Goal: Task Accomplishment & Management: Use online tool/utility

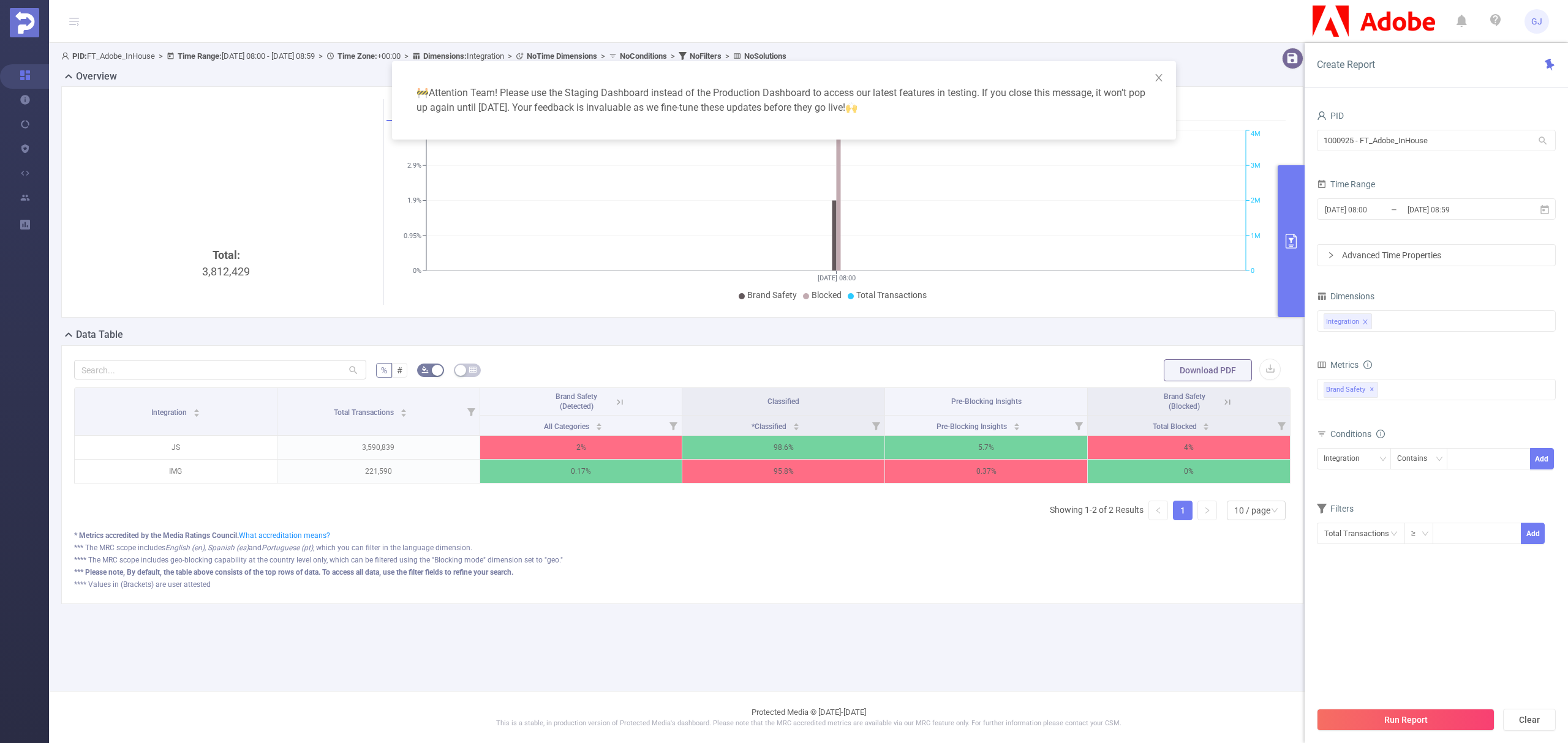
click at [1467, 140] on input "1000925 - FT_Adobe_InHouse" at bounding box center [1437, 140] width 239 height 21
type input "כ"
type input "fandu"
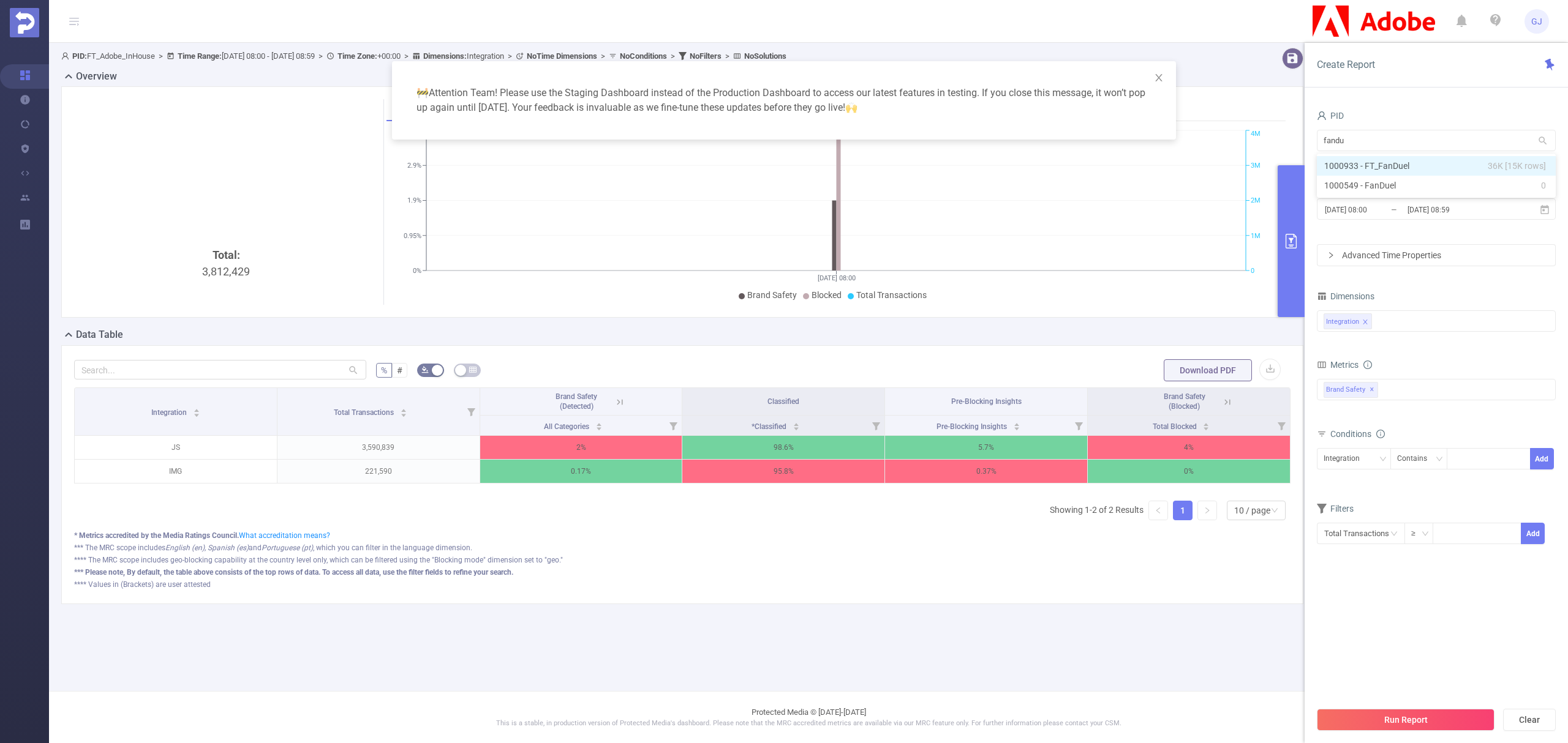
click at [1475, 160] on li "1000933 - FT_FanDuel 36K [15K rows]" at bounding box center [1437, 165] width 239 height 20
click at [1457, 204] on input "[DATE] 08:59" at bounding box center [1456, 209] width 99 height 16
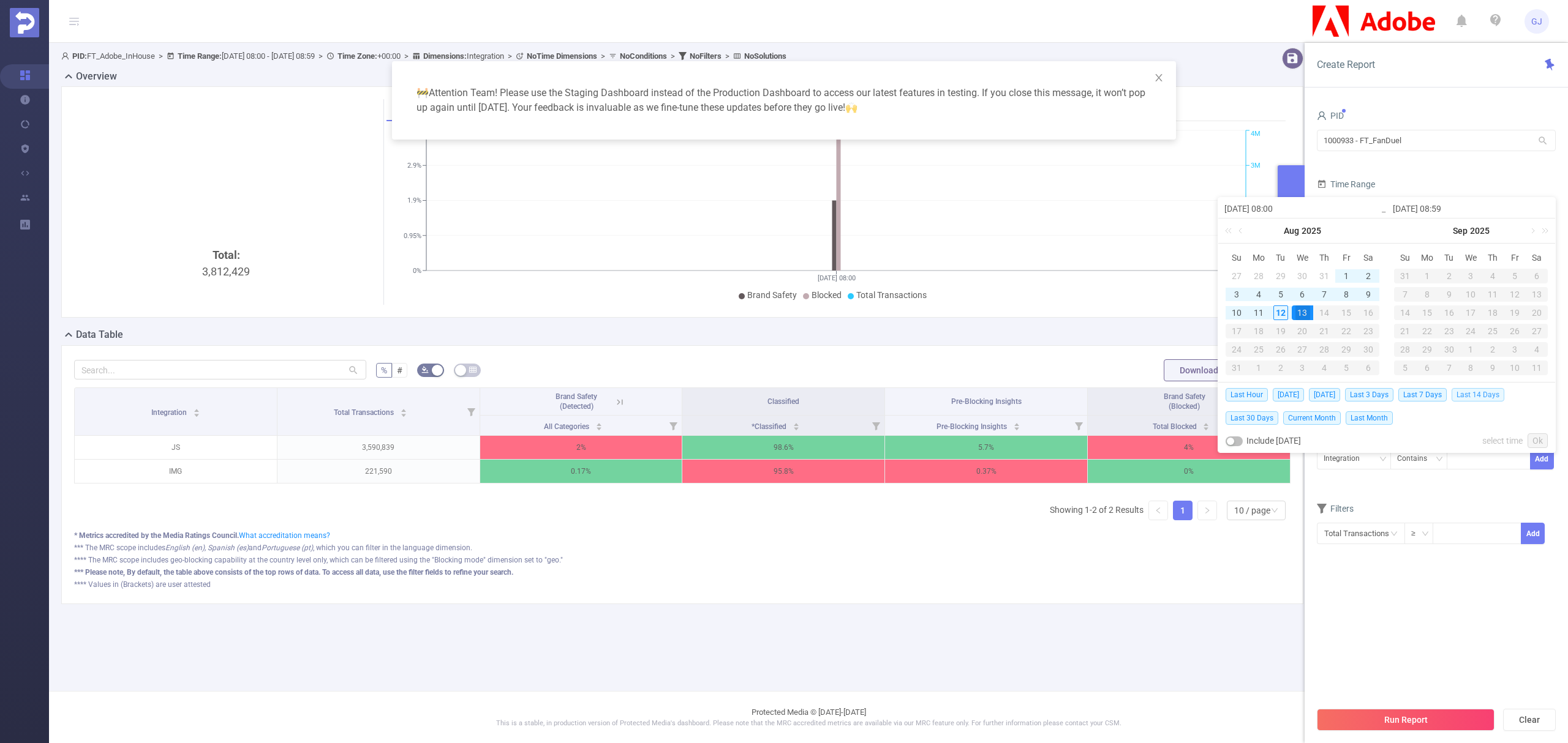
click at [1478, 392] on span "Last 14 Days" at bounding box center [1478, 395] width 53 height 14
type input "[DATE] 00:00"
type input "[DATE] 23:59"
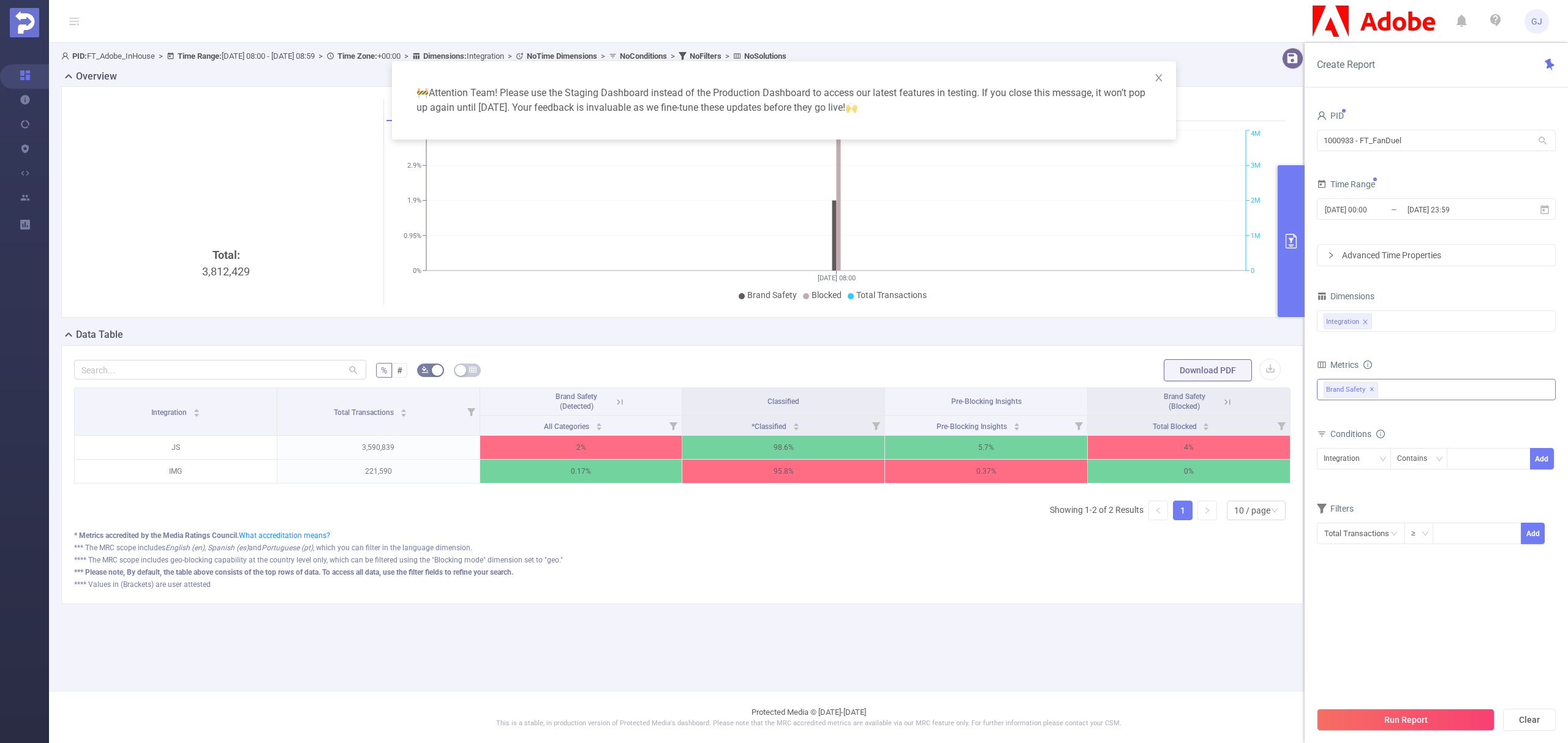
click at [1432, 393] on div "Brand Safety ✕" at bounding box center [1437, 389] width 239 height 21
click at [1340, 141] on span at bounding box center [1337, 140] width 9 height 9
click at [1485, 613] on section "PID 1000933 - FT_FanDuel 1000933 - FT_FanDuel Time Range [DATE] 00:00 _ [DATE] …" at bounding box center [1437, 403] width 239 height 593
click at [1444, 717] on button "Run Report" at bounding box center [1406, 720] width 178 height 22
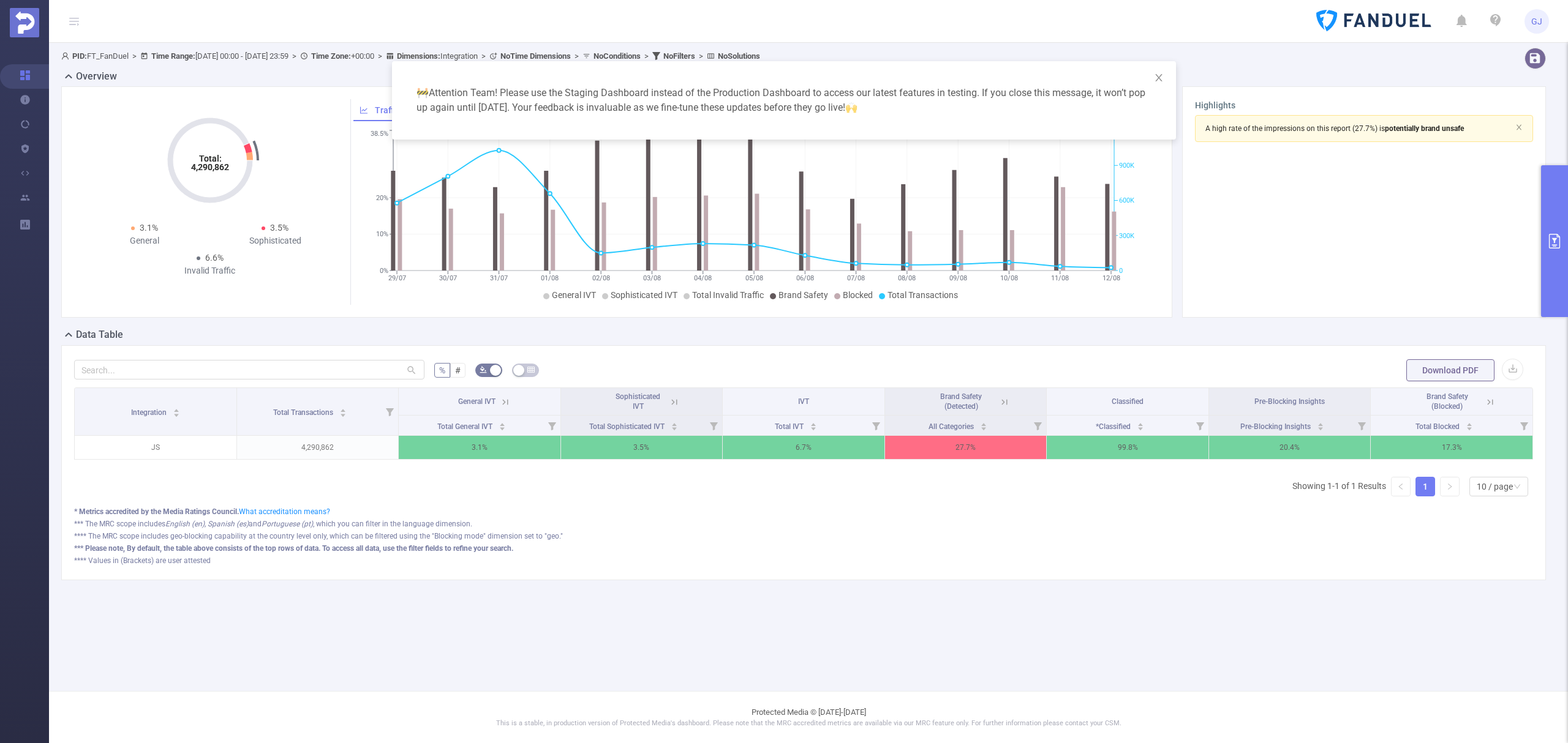
click at [1489, 396] on div "🚧 Attention Team! Please use the Staging Dashboard instead of the Production Da…" at bounding box center [784, 371] width 1568 height 743
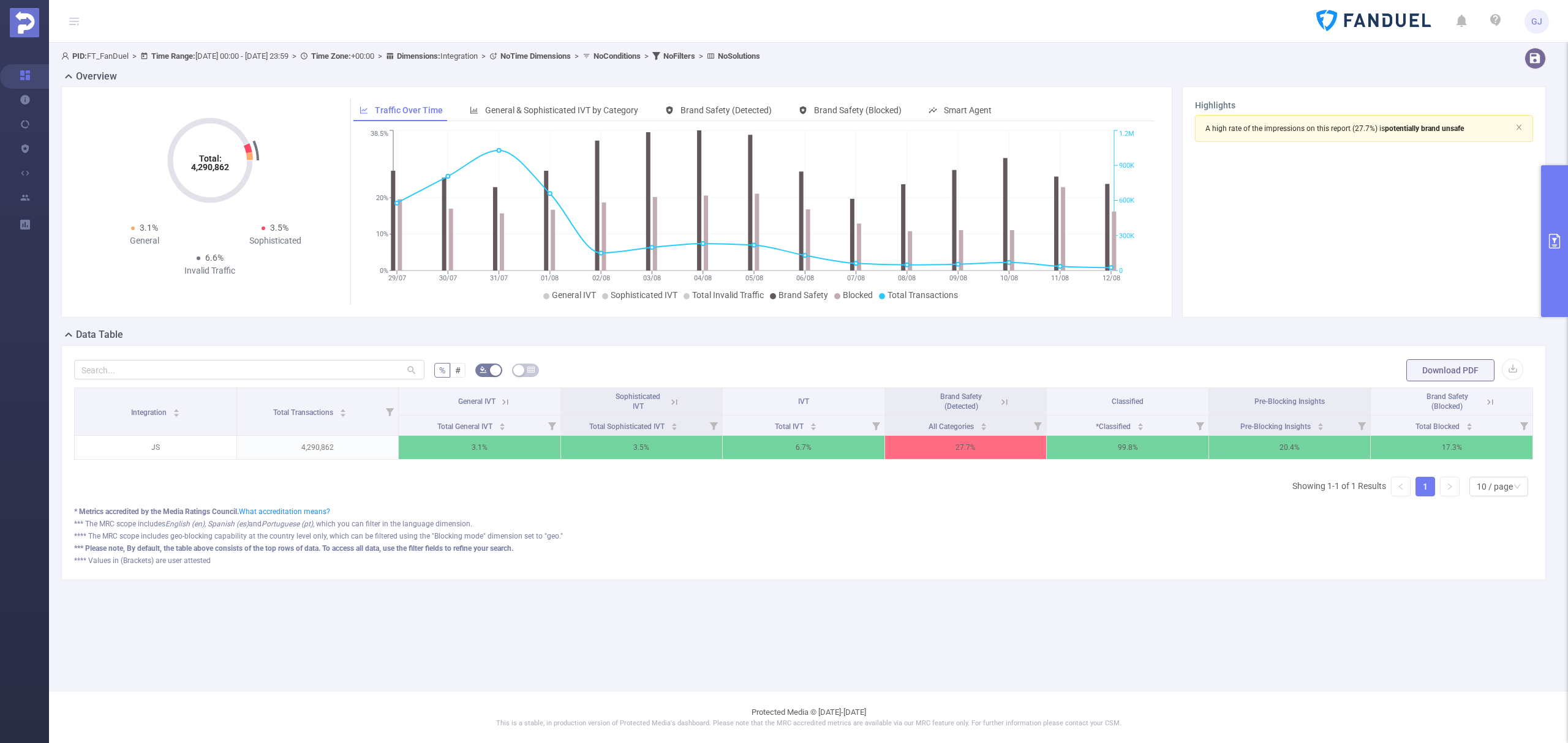
click at [1487, 409] on div "Brand Safety (Blocked)" at bounding box center [1451, 401] width 90 height 20
click at [1492, 403] on icon at bounding box center [1489, 402] width 5 height 5
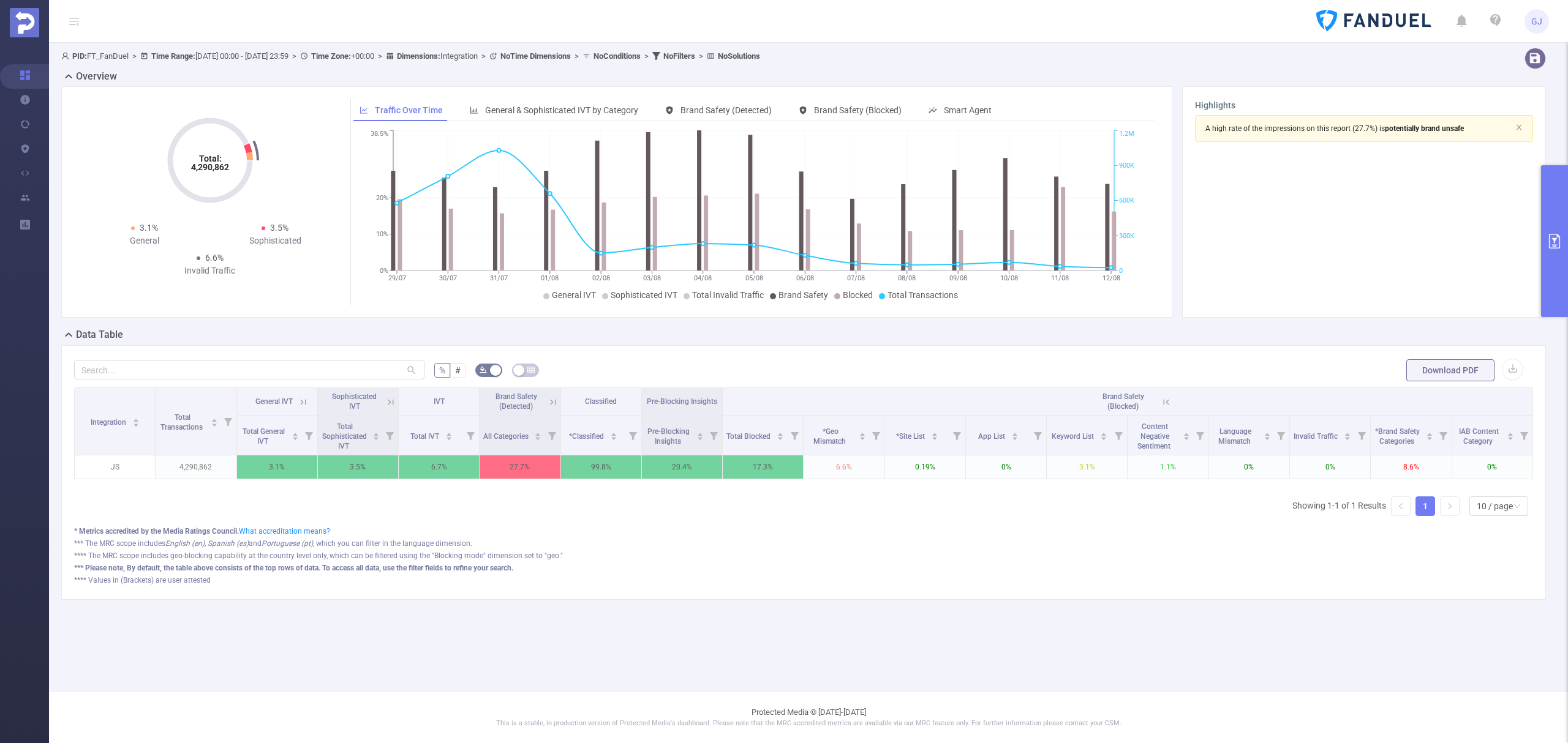
scroll to position [0, 3]
click at [1557, 280] on button "primary" at bounding box center [1555, 241] width 27 height 152
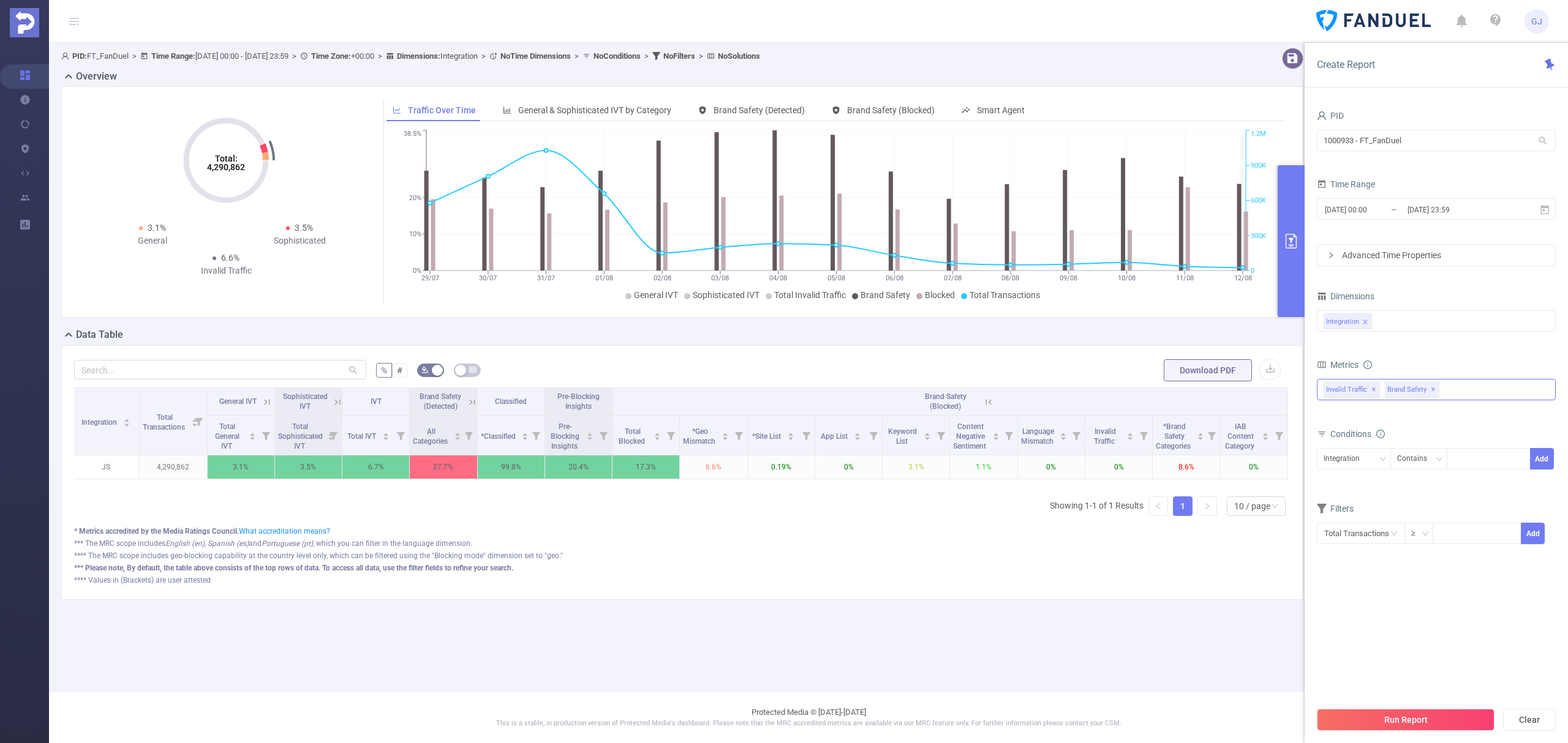
click at [1473, 396] on div "Anti-Fraud Invalid Traffic Visibility Brand Safety Traffic Intelligence Sample …" at bounding box center [1437, 389] width 239 height 21
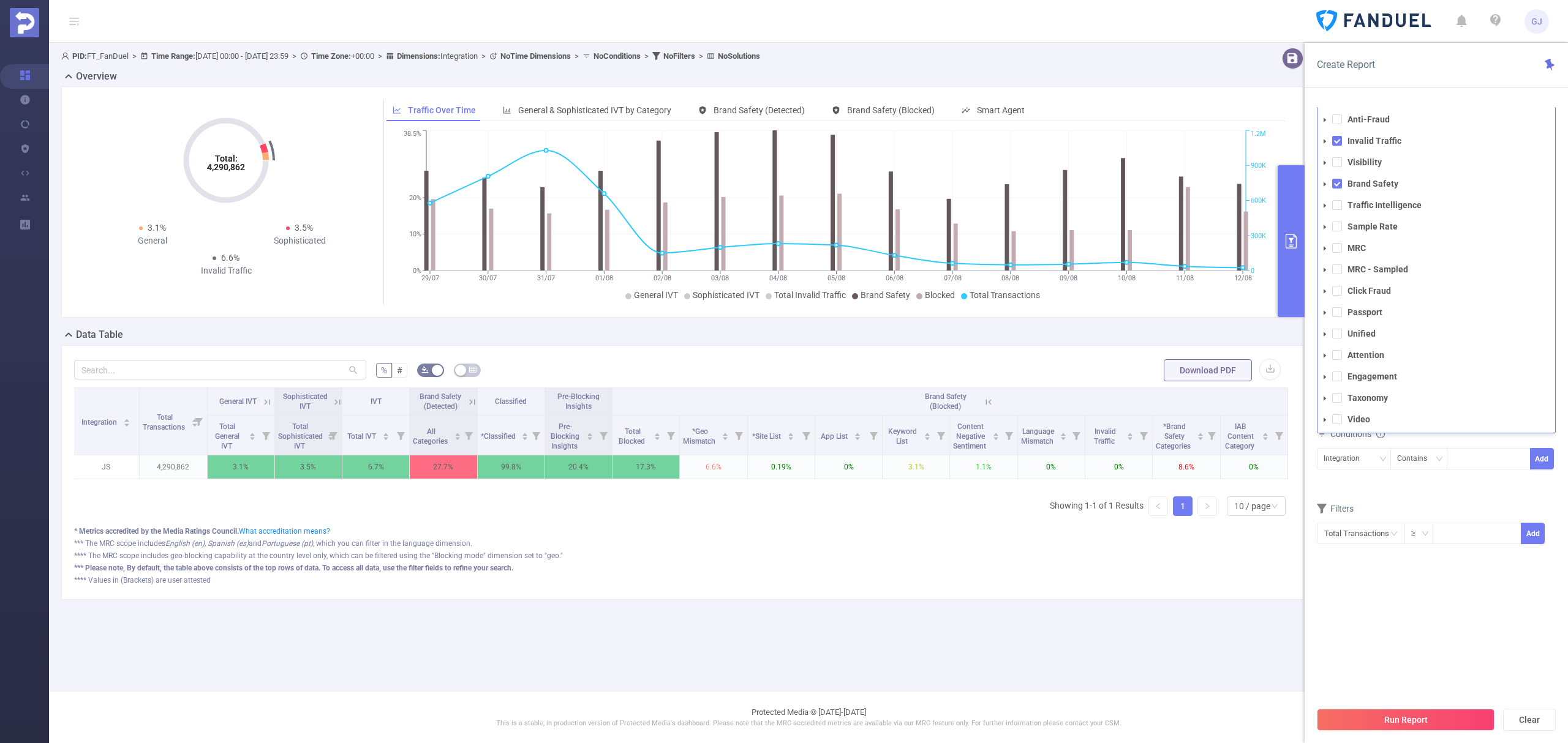
click at [1472, 596] on section "PID 1000933 - FT_FanDuel 1000933 - FT_FanDuel Time Range [DATE] 00:00 _ [DATE] …" at bounding box center [1437, 403] width 239 height 593
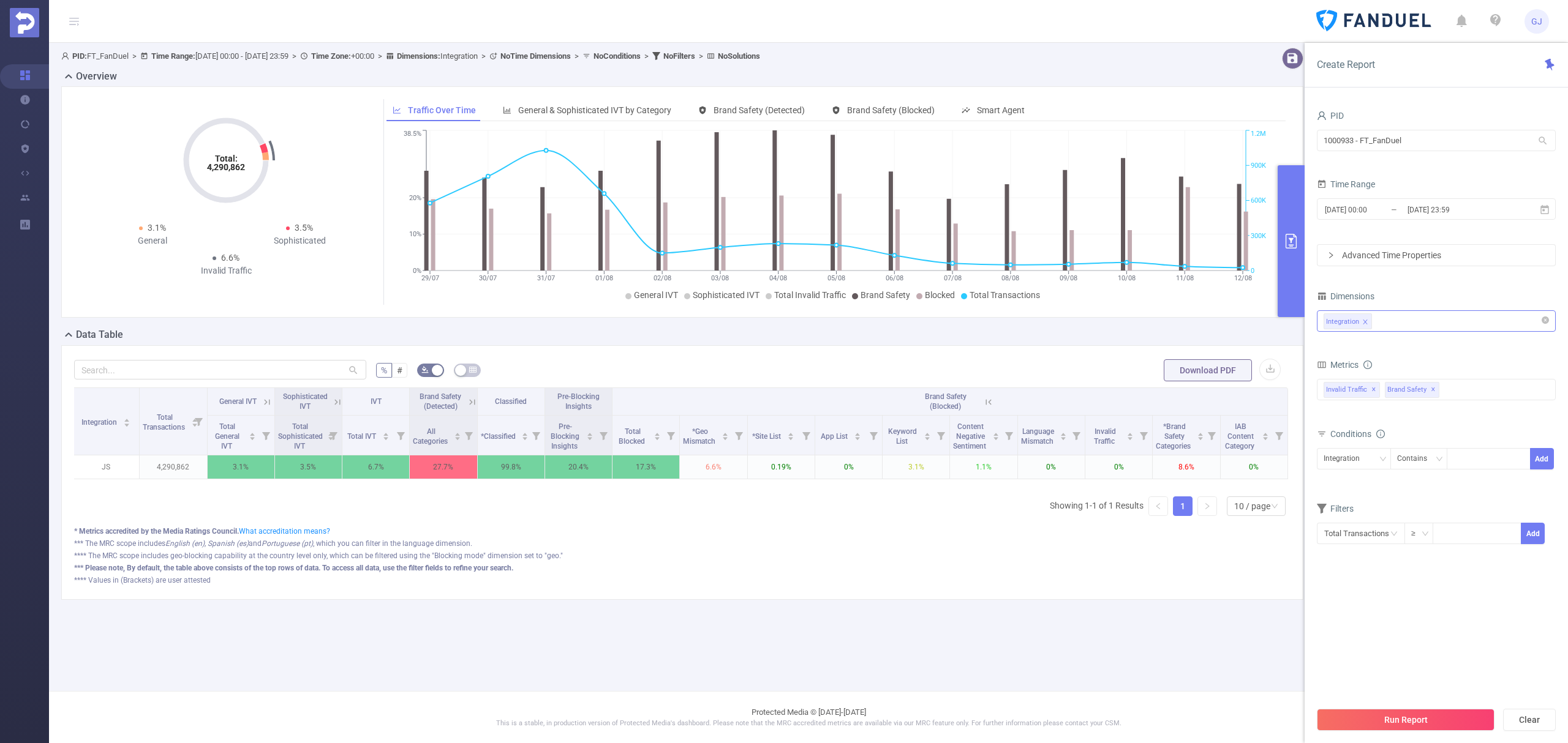
click at [1396, 322] on div "Integration" at bounding box center [1437, 322] width 225 height 20
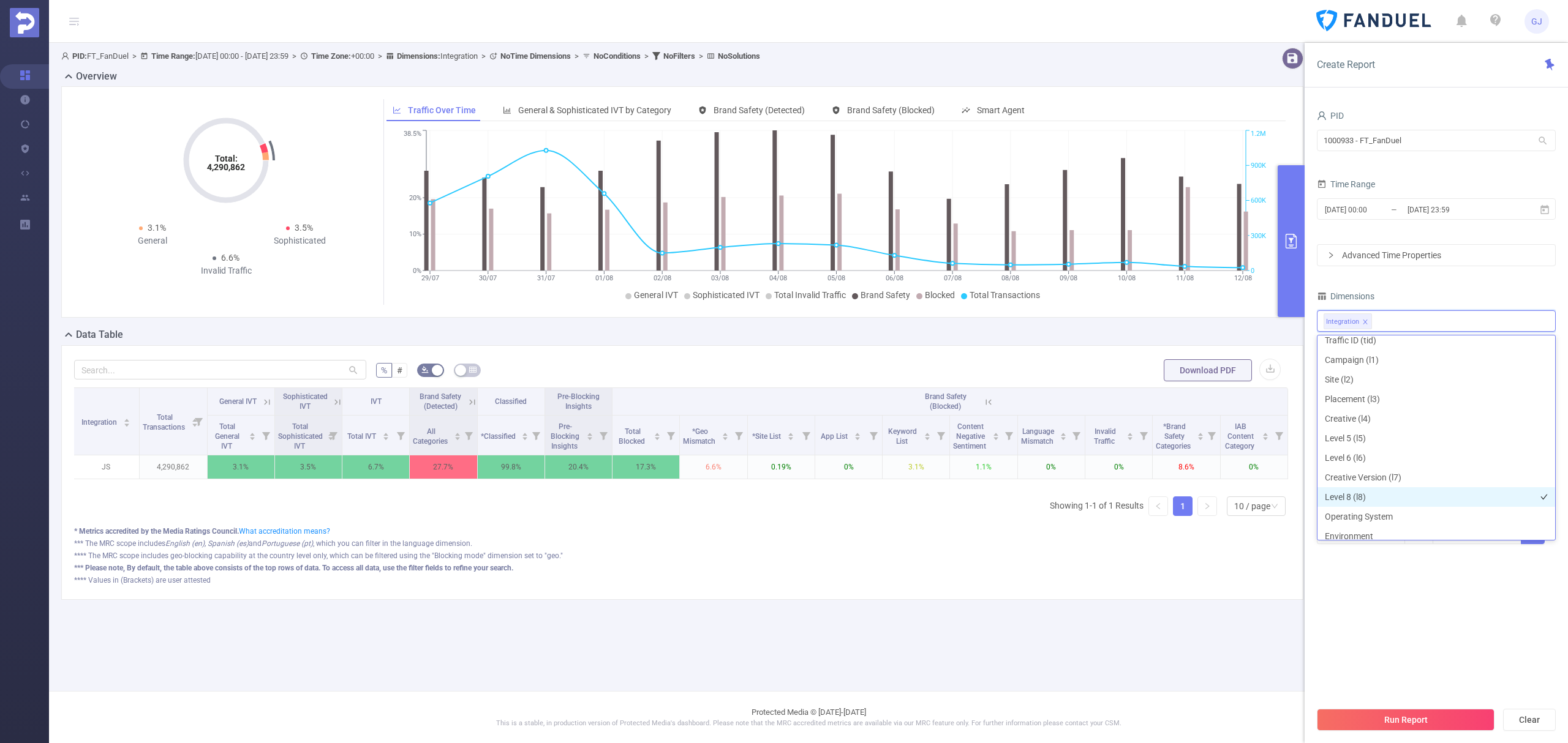
scroll to position [0, 0]
click at [1375, 383] on li "Campaign (l1)" at bounding box center [1437, 386] width 237 height 20
click at [1387, 433] on li "Placement (l3)" at bounding box center [1437, 426] width 237 height 20
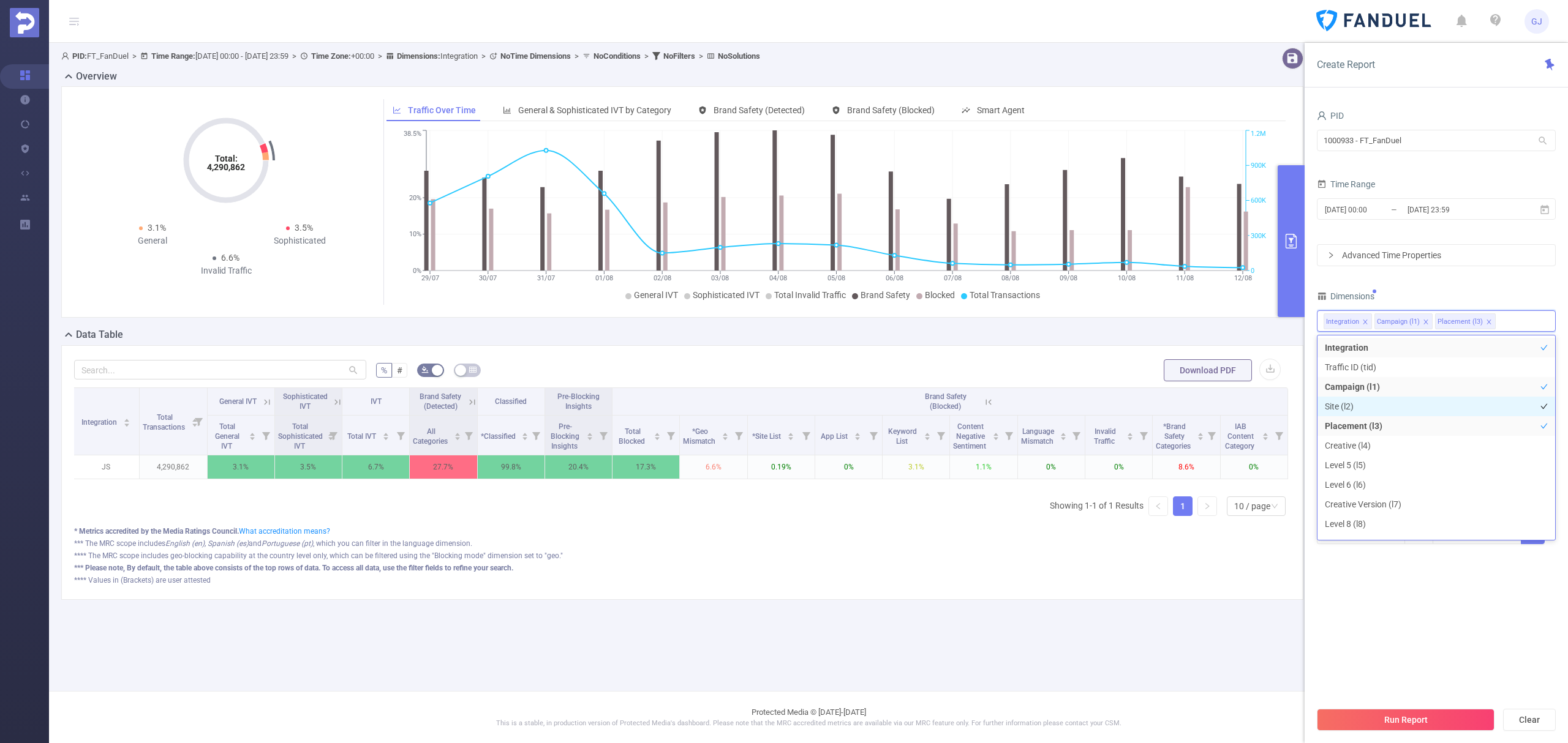
click at [1373, 407] on li "Site (l2)" at bounding box center [1437, 406] width 237 height 20
click at [1383, 444] on li "Creative (l4)" at bounding box center [1437, 445] width 237 height 20
click at [1370, 383] on li "Traffic ID (tid)" at bounding box center [1437, 386] width 237 height 20
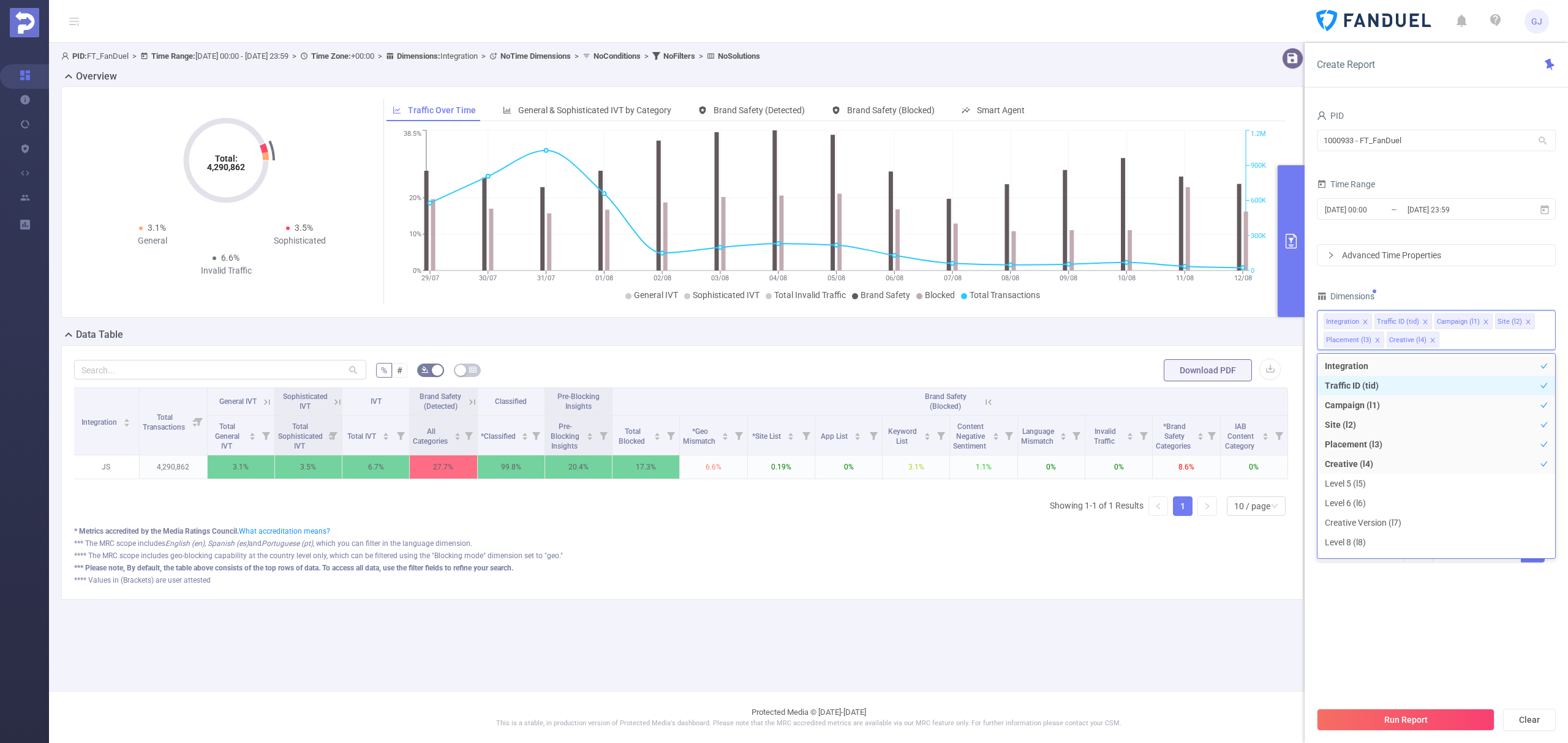
click at [1361, 383] on li "Traffic ID (tid)" at bounding box center [1437, 386] width 237 height 20
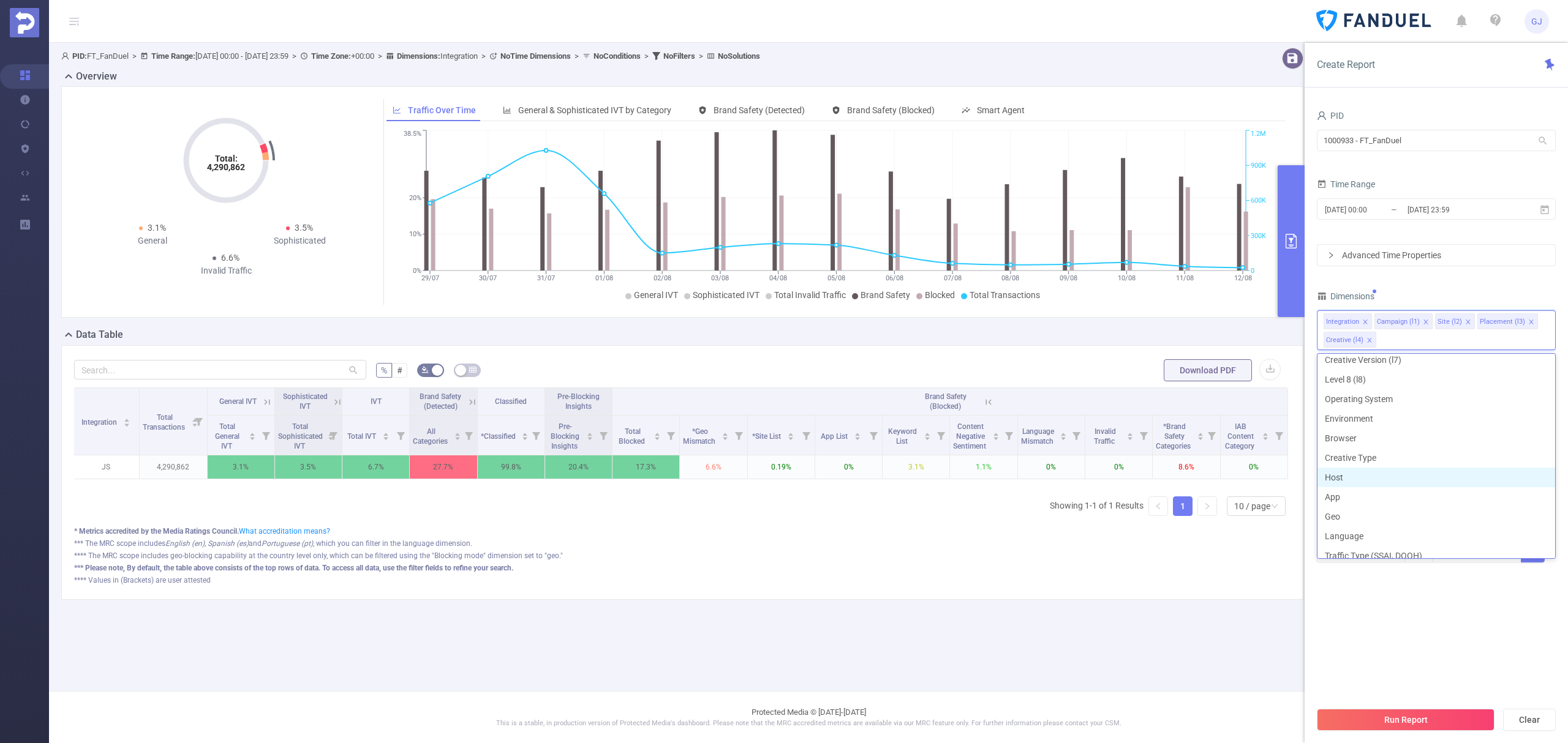
scroll to position [245, 0]
click at [1368, 438] on li "Geo" at bounding box center [1437, 434] width 237 height 20
click at [1426, 717] on button "Run Report" at bounding box center [1406, 720] width 178 height 22
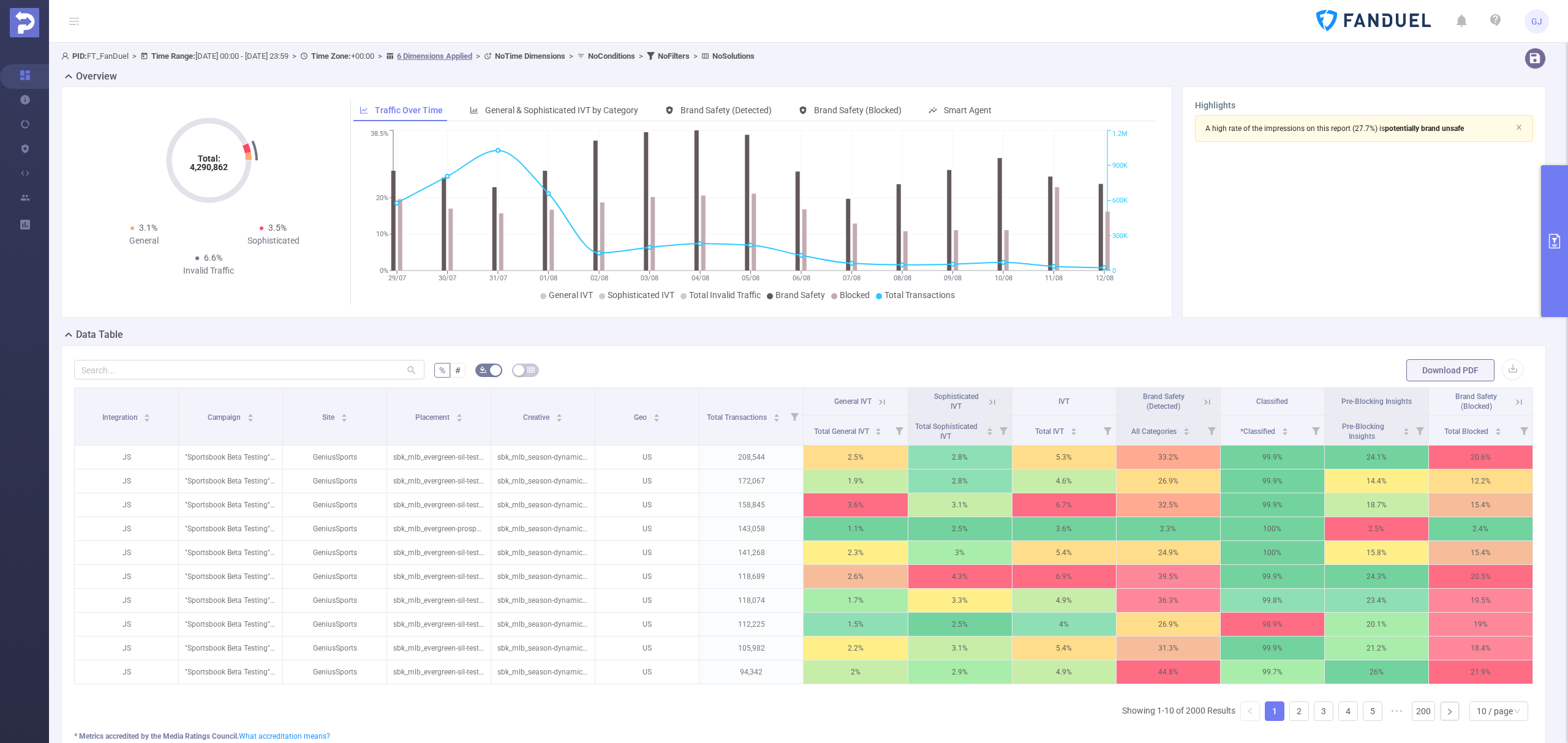
click at [1513, 402] on icon at bounding box center [1518, 402] width 11 height 11
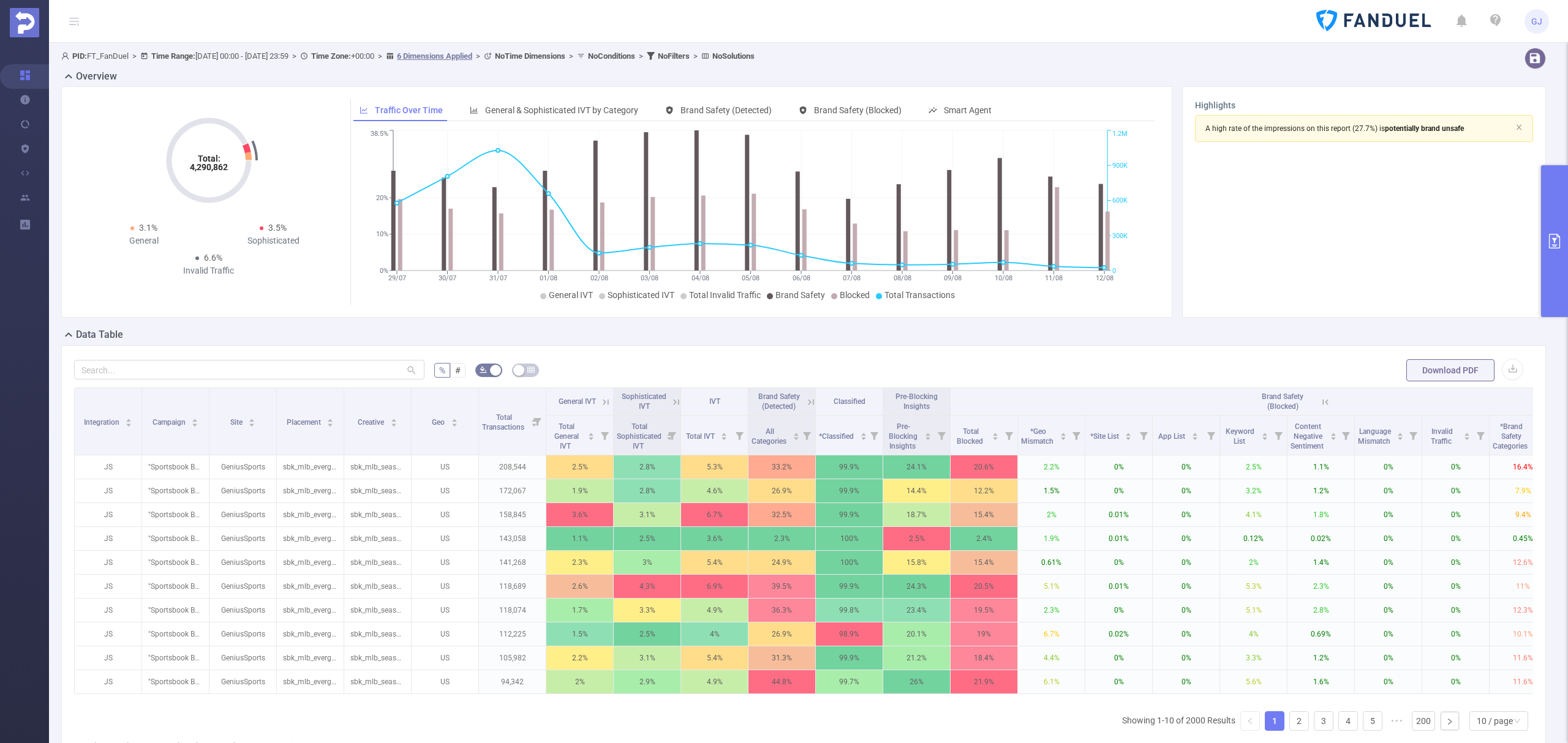
scroll to position [0, 106]
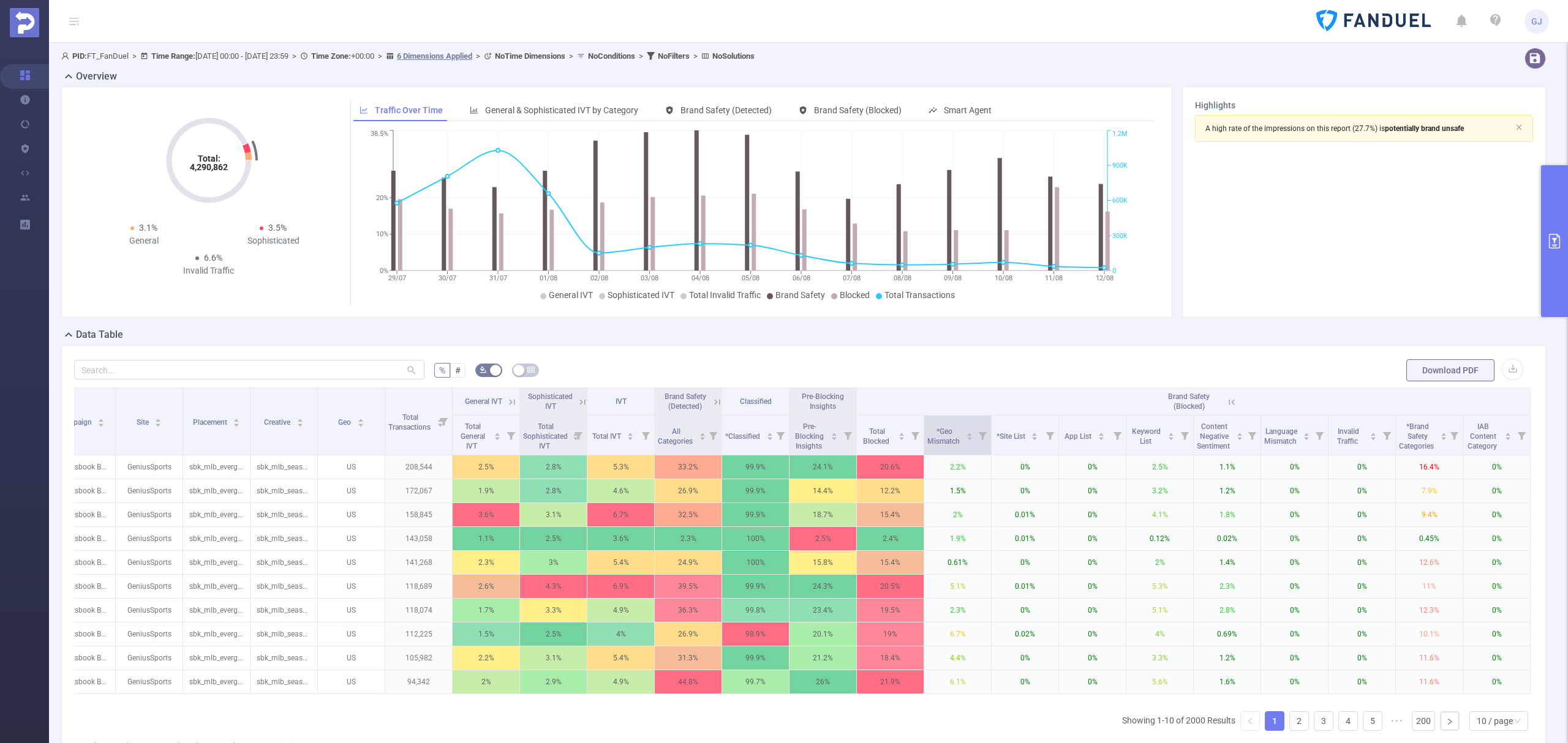
click at [979, 434] on icon at bounding box center [982, 436] width 8 height 8
click at [834, 490] on div at bounding box center [835, 489] width 9 height 9
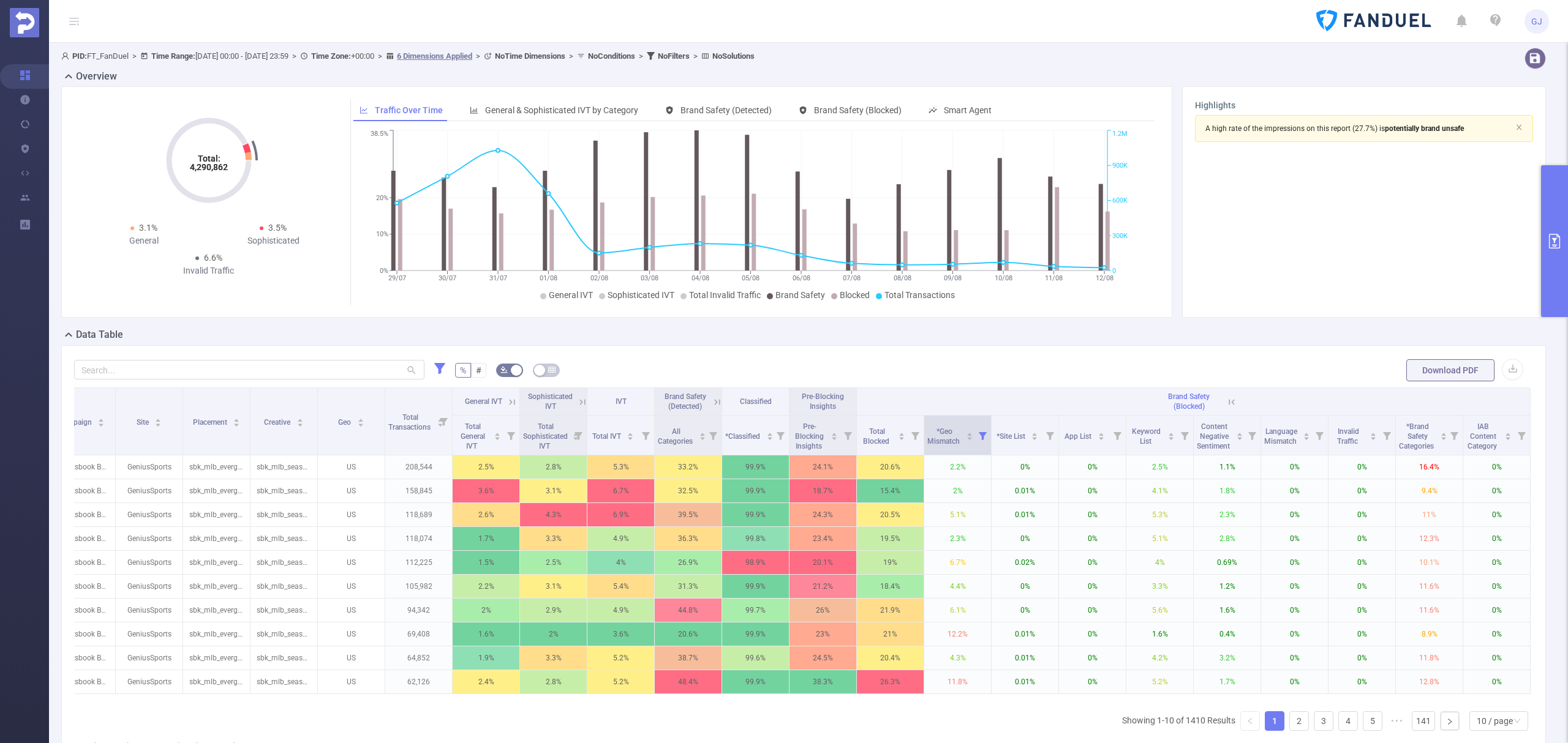
click at [979, 435] on icon at bounding box center [982, 436] width 8 height 8
click at [859, 514] on button "Reset" at bounding box center [856, 518] width 55 height 17
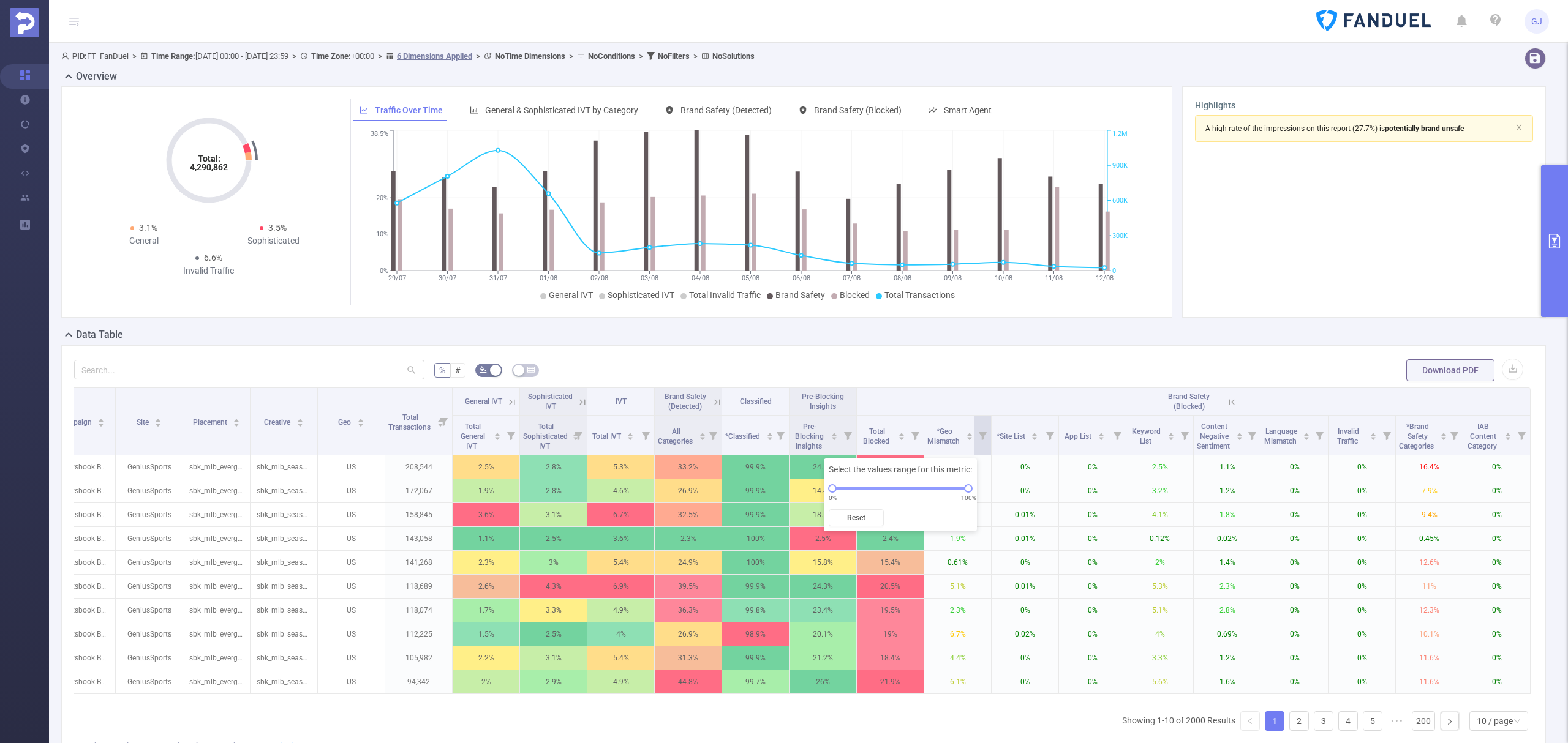
click at [1565, 295] on button "primary" at bounding box center [1555, 241] width 27 height 152
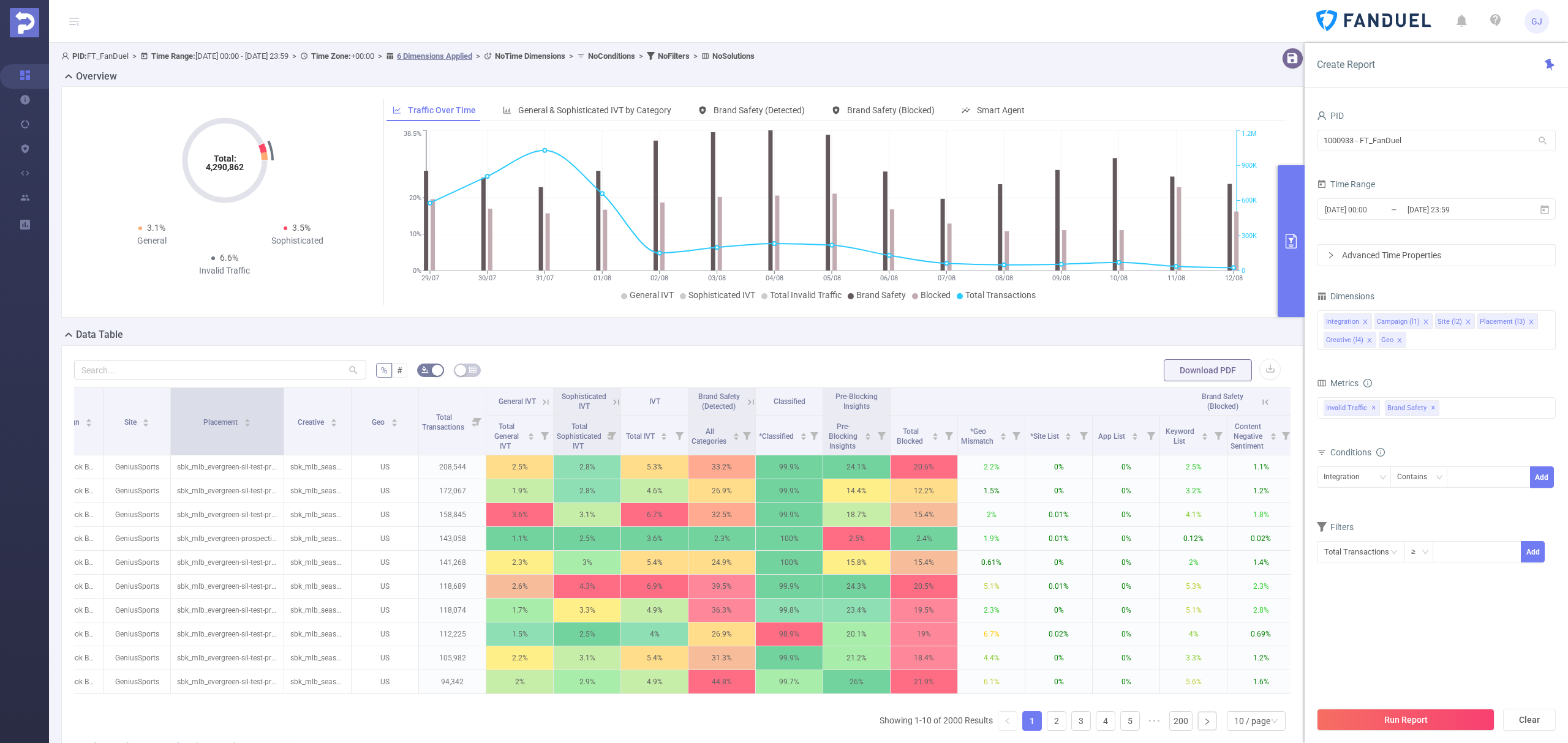
drag, startPoint x: 236, startPoint y: 419, endPoint x: 282, endPoint y: 427, distance: 46.7
click at [282, 427] on span at bounding box center [283, 421] width 6 height 67
click at [1485, 345] on div "Integration Campaign (l1) Site (l2) Placement (l3) Creative (l4) Geo" at bounding box center [1437, 330] width 239 height 40
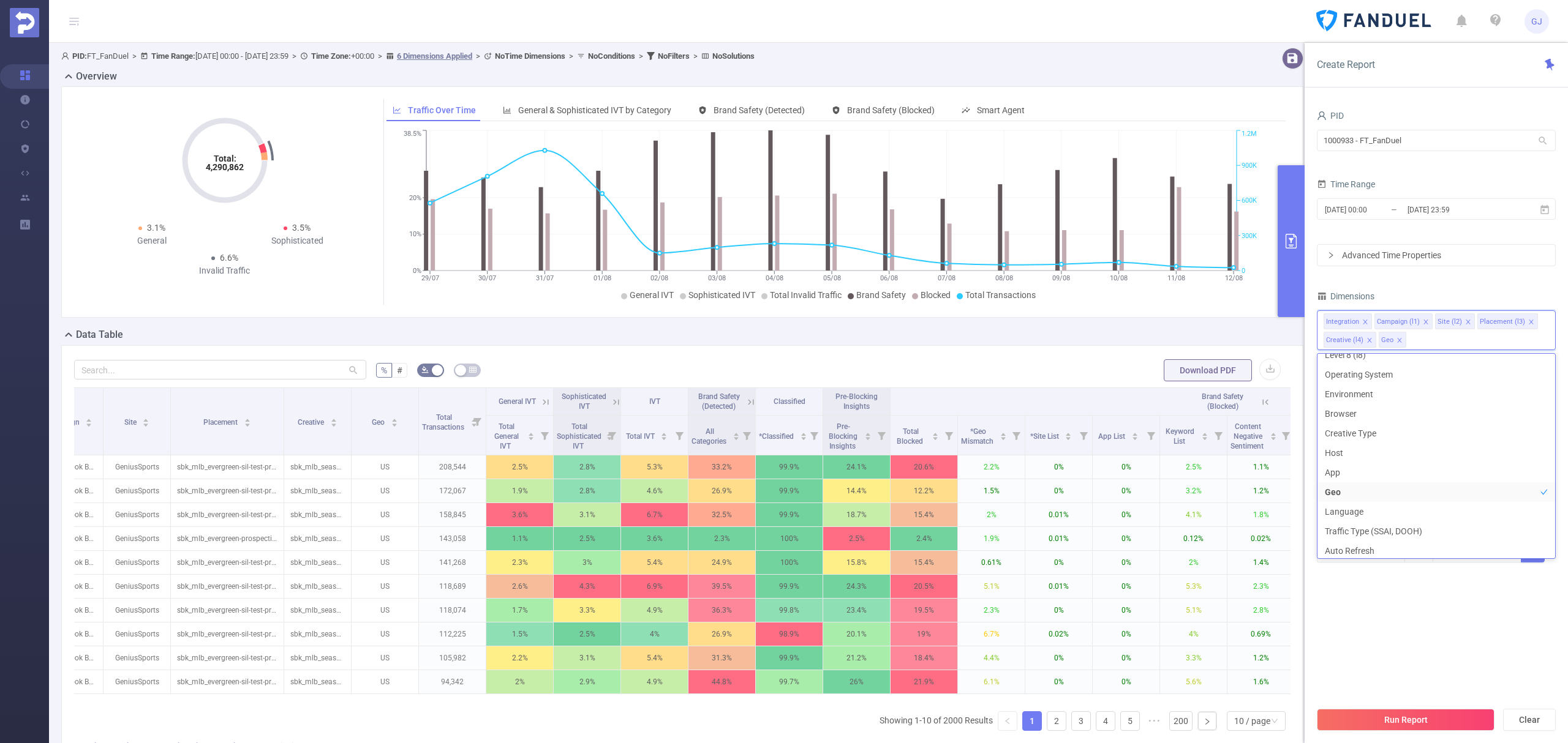
scroll to position [349, 0]
click at [1379, 487] on li "Blocking Modes" at bounding box center [1437, 487] width 237 height 20
click at [1381, 508] on li "Blocking Categories" at bounding box center [1437, 507] width 237 height 20
click at [1383, 544] on li "Blocking Policy" at bounding box center [1437, 544] width 237 height 20
click at [1396, 719] on button "Run Report" at bounding box center [1406, 720] width 178 height 22
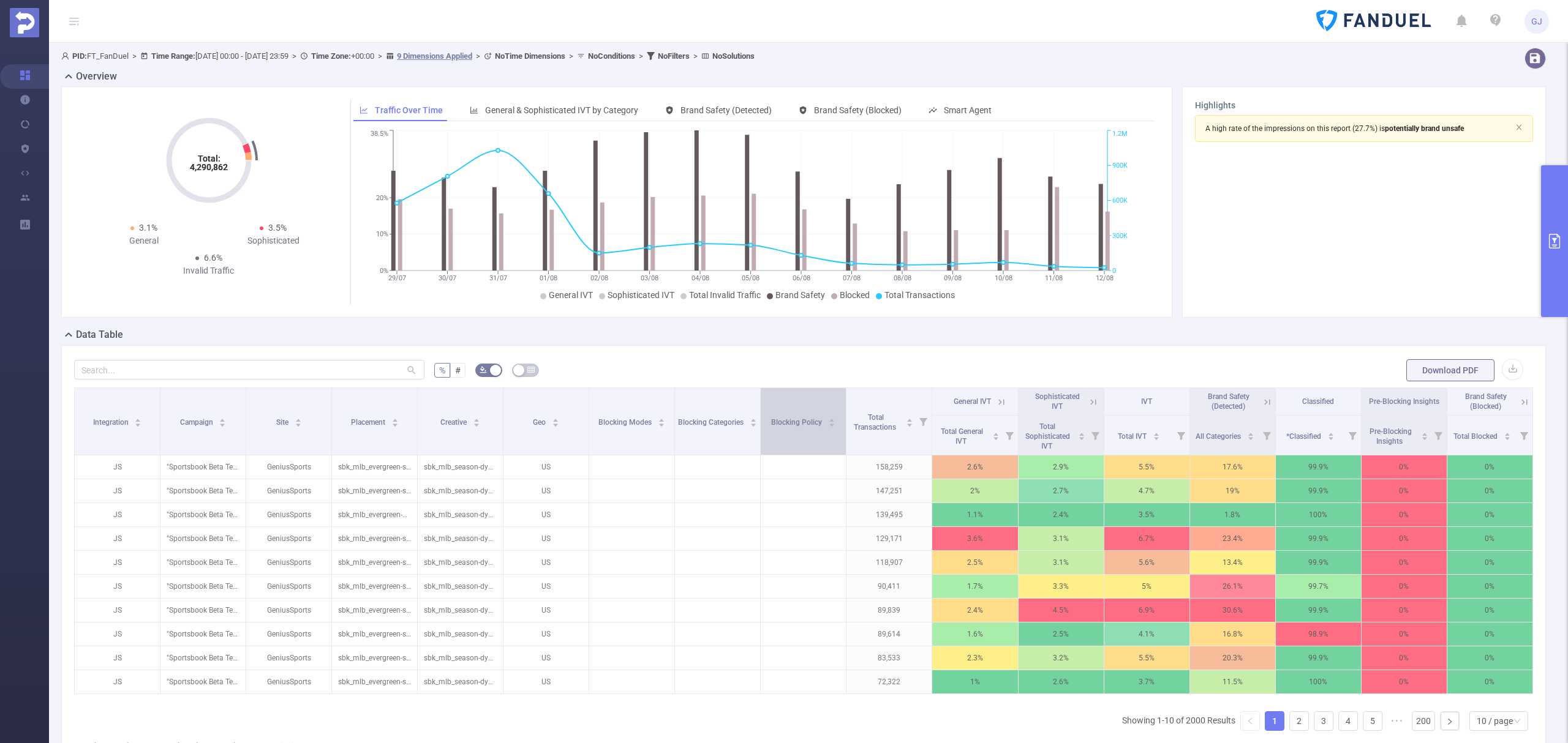
click at [810, 427] on div "Blocking Policy" at bounding box center [803, 421] width 64 height 12
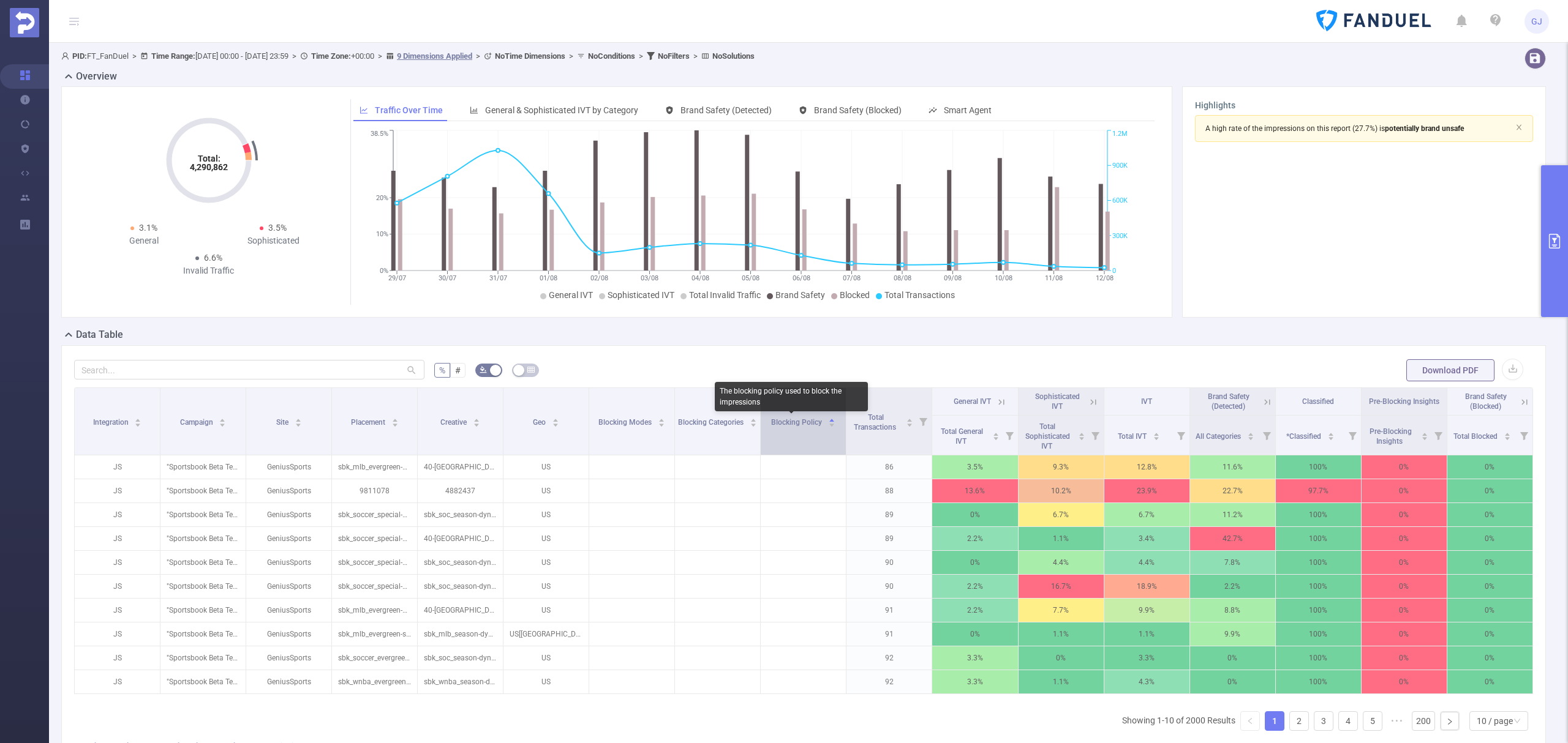
click at [810, 427] on span "Blocking Policy" at bounding box center [798, 422] width 53 height 9
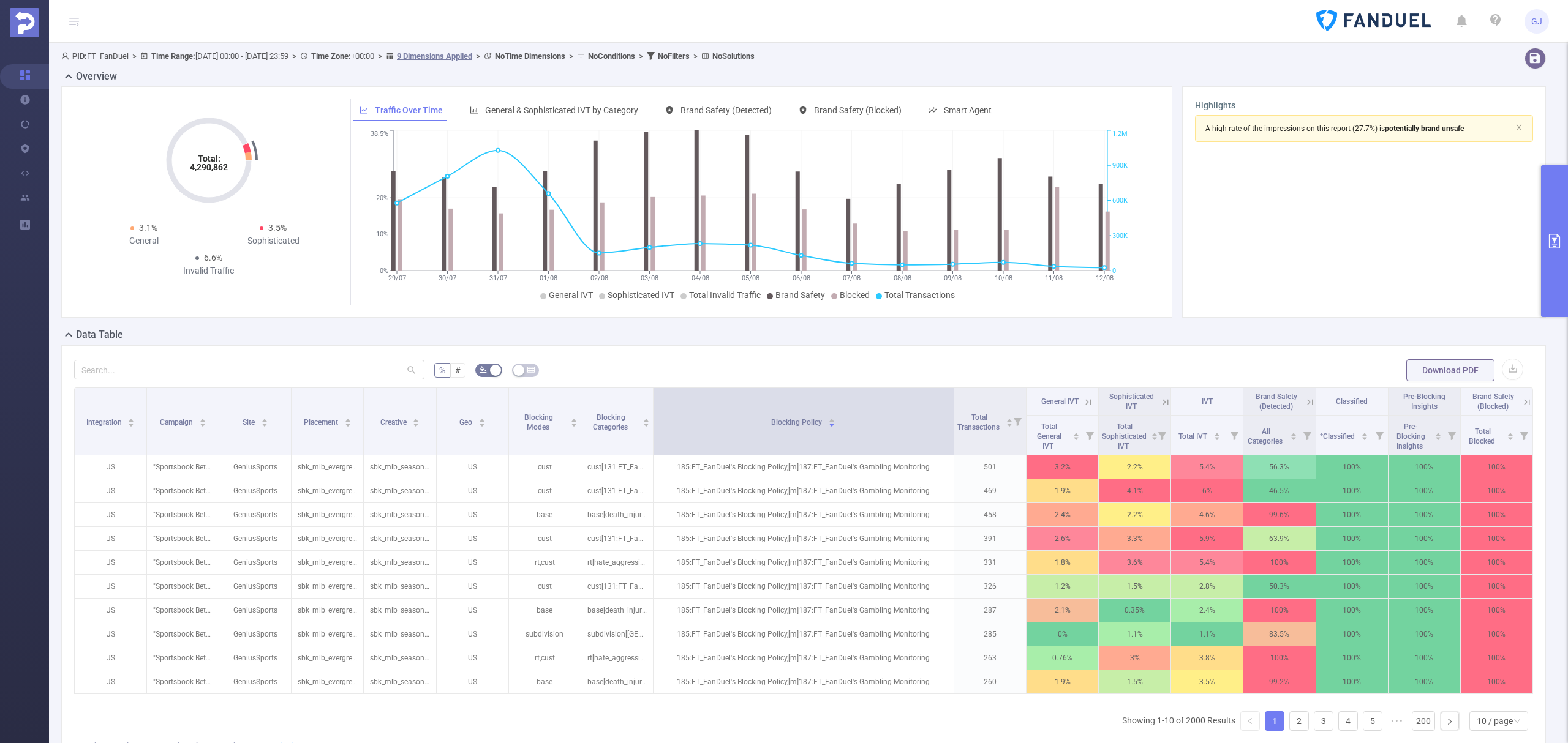
drag, startPoint x: 838, startPoint y: 420, endPoint x: 945, endPoint y: 439, distance: 108.7
click at [951, 439] on span at bounding box center [953, 421] width 6 height 67
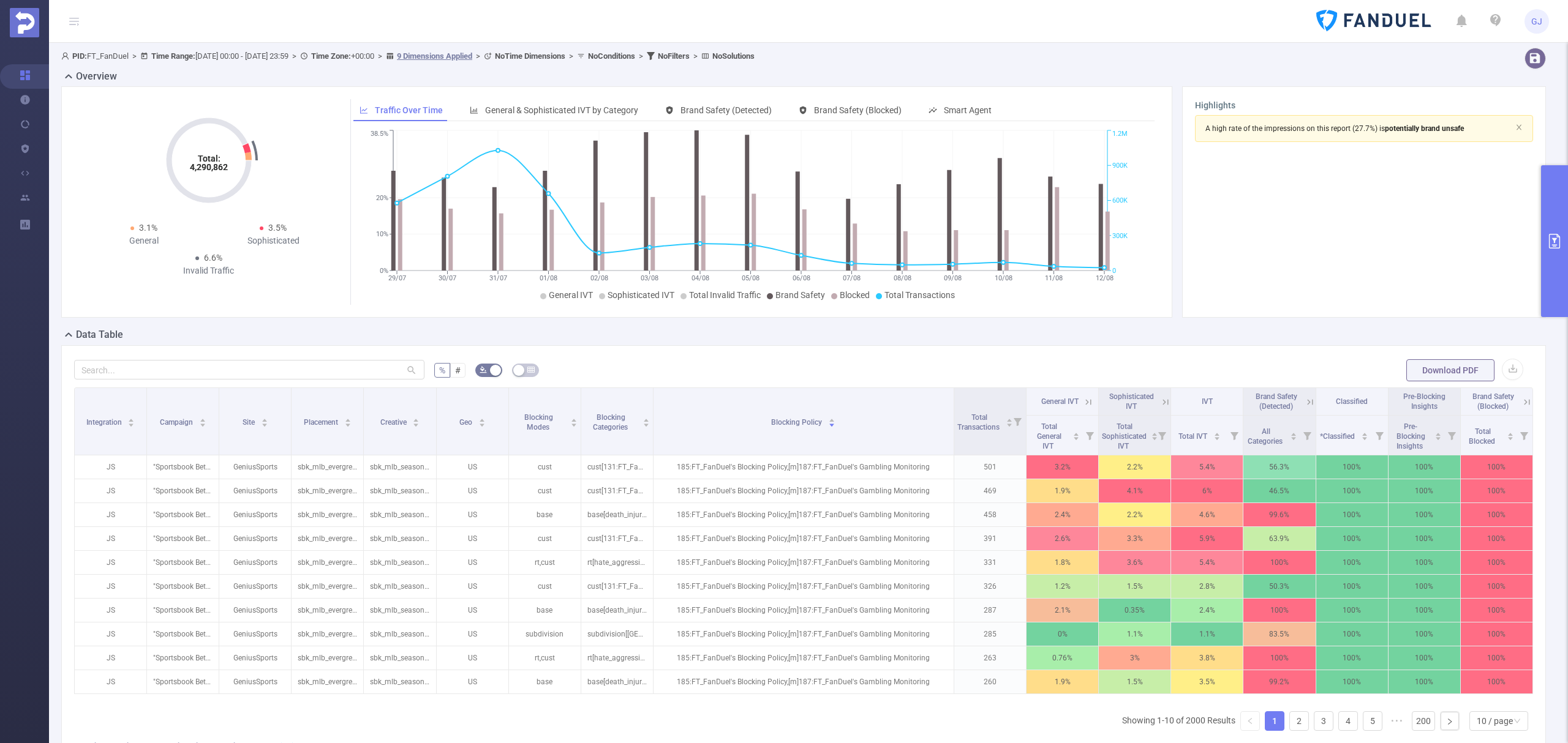
click at [1522, 403] on icon at bounding box center [1527, 402] width 11 height 11
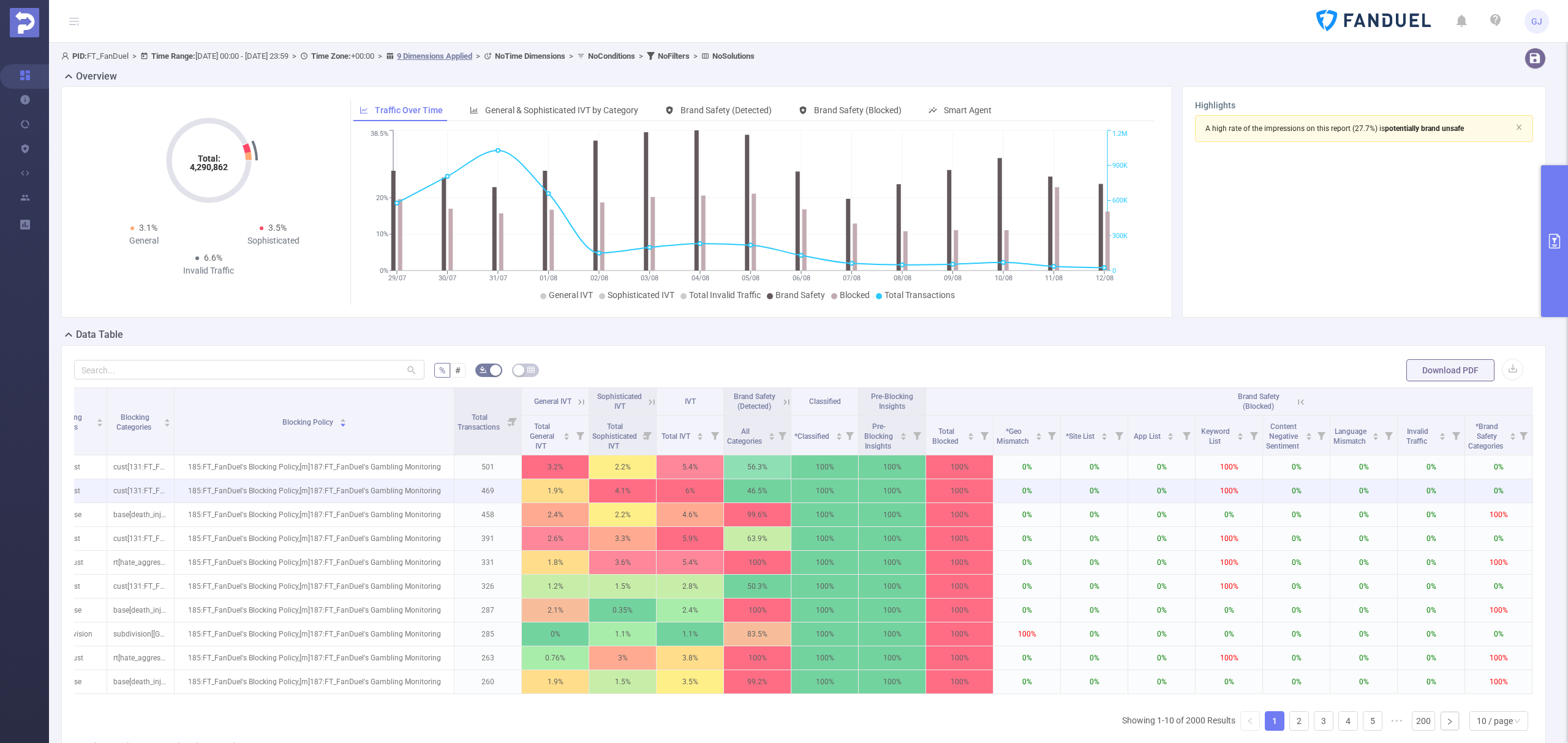
scroll to position [0, 417]
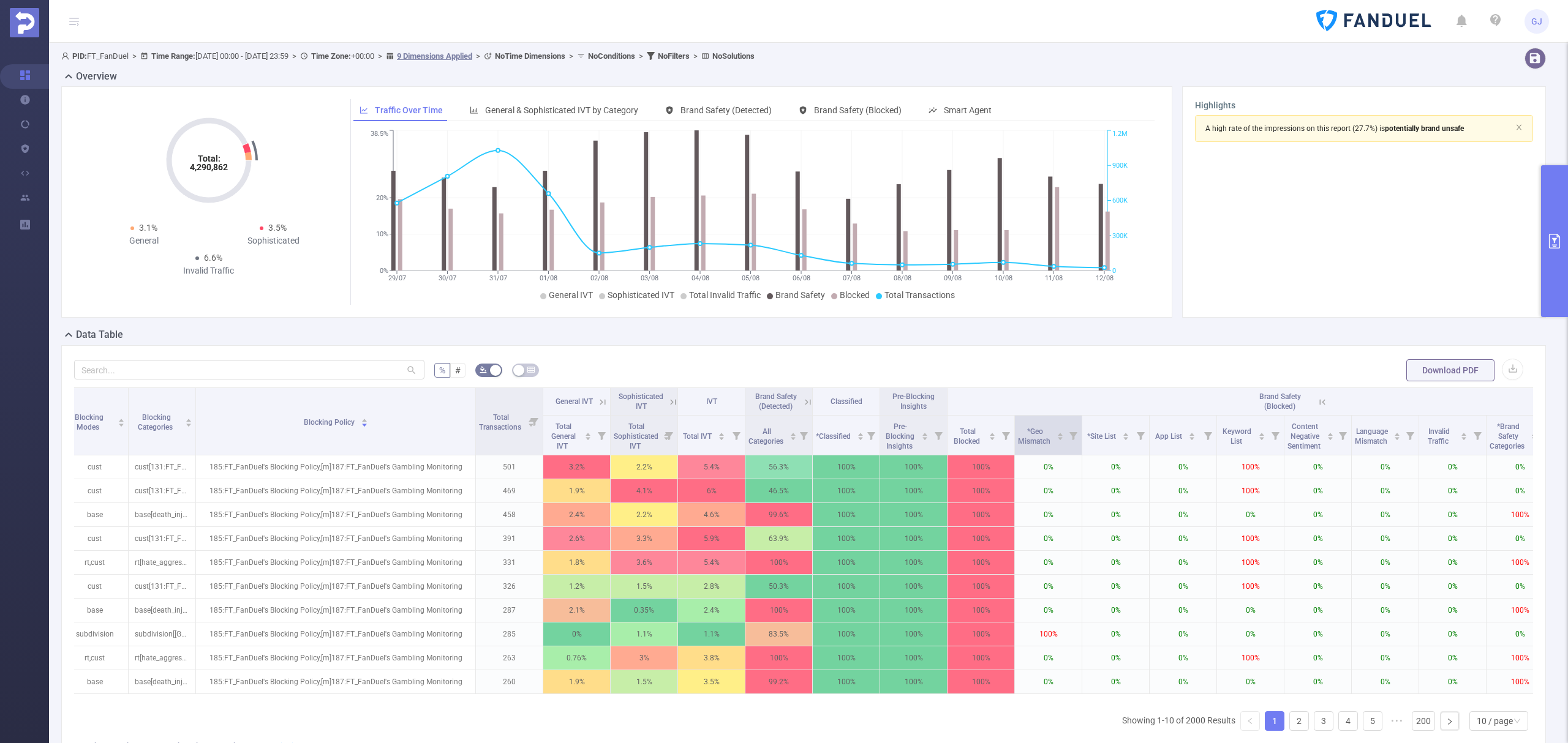
click at [1075, 439] on icon at bounding box center [1073, 436] width 8 height 8
click at [941, 490] on div at bounding box center [940, 489] width 9 height 9
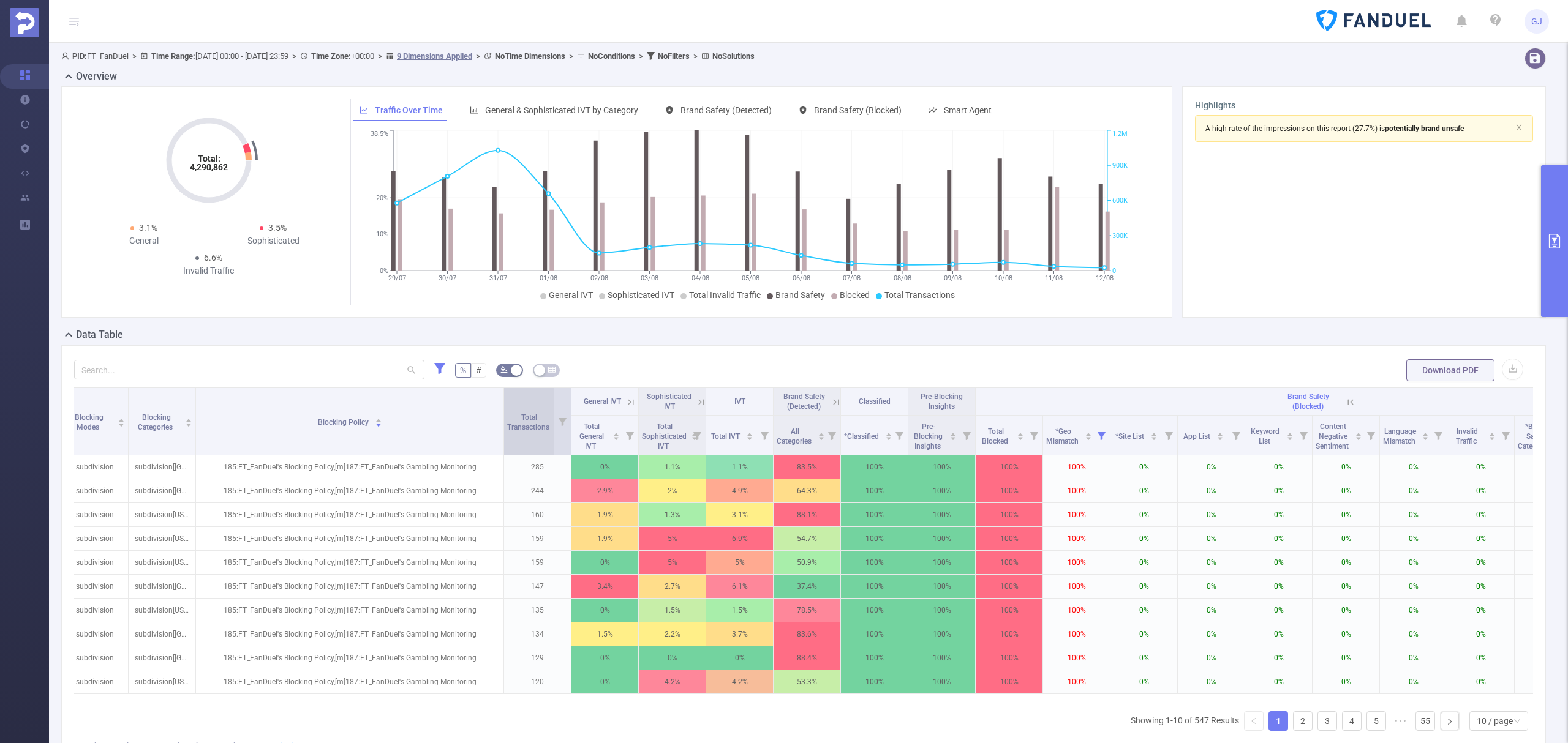
drag, startPoint x: 473, startPoint y: 412, endPoint x: 501, endPoint y: 405, distance: 28.9
click at [501, 405] on span at bounding box center [503, 421] width 6 height 67
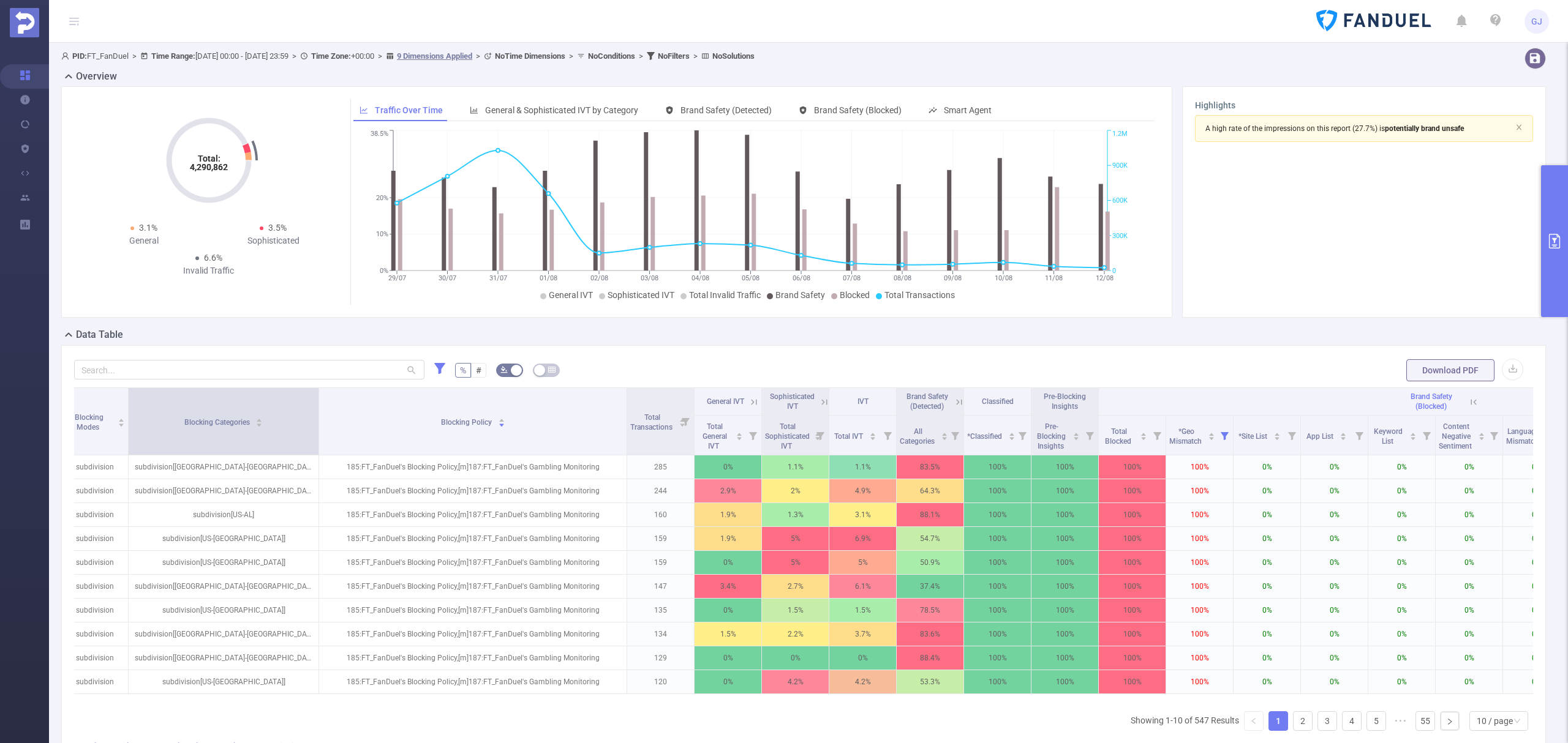
drag, startPoint x: 194, startPoint y: 402, endPoint x: 318, endPoint y: 405, distance: 124.0
click at [318, 405] on span at bounding box center [318, 421] width 6 height 67
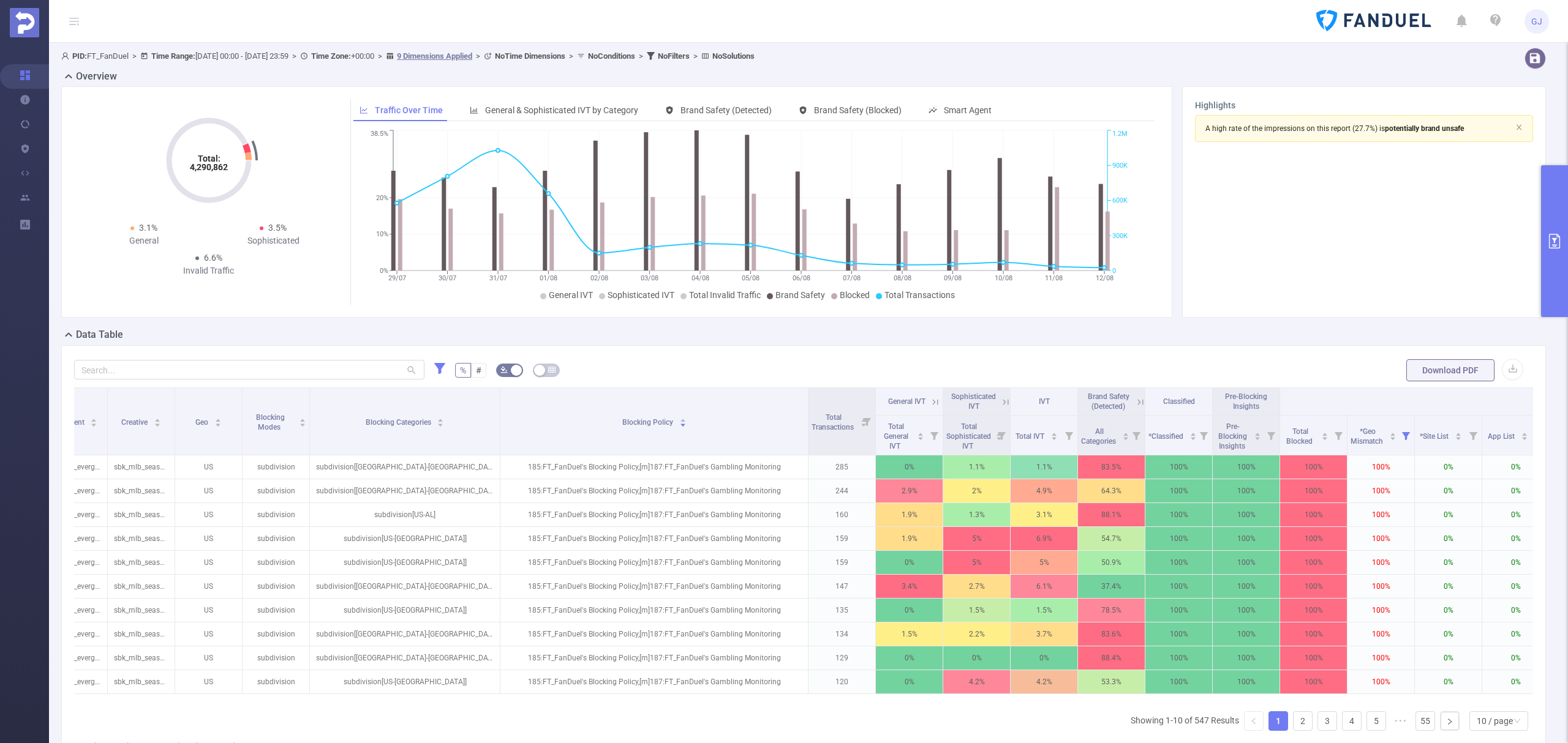
scroll to position [0, 68]
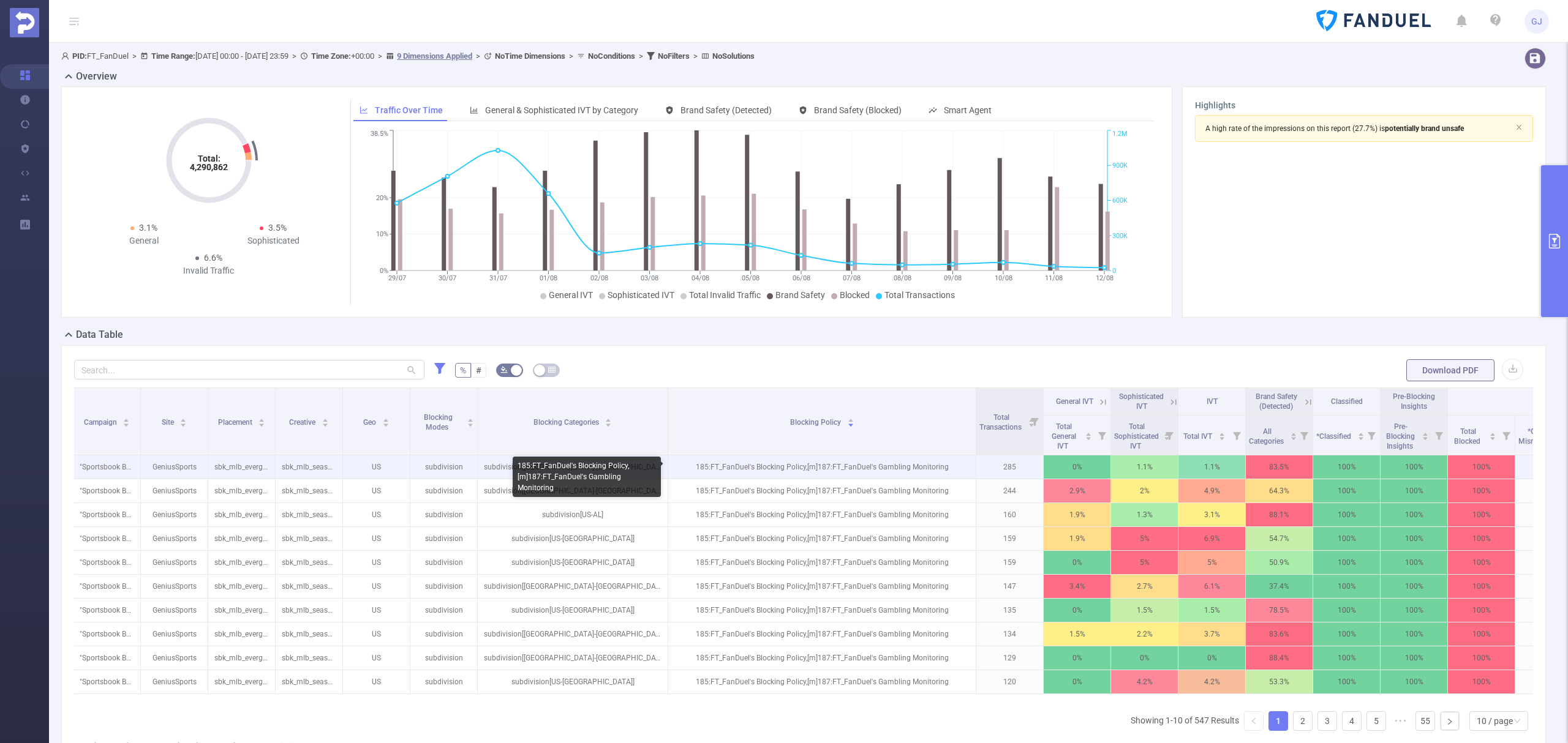
click at [897, 461] on p "185:FT_FanDuel's Blocking Policy,[m]187:FT_FanDuel's Gambling Monitoring" at bounding box center [822, 467] width 307 height 23
click at [952, 472] on p "185:FT_FanDuel's Blocking Policy,[m]187:FT_FanDuel's Gambling Monitoring" at bounding box center [822, 467] width 307 height 23
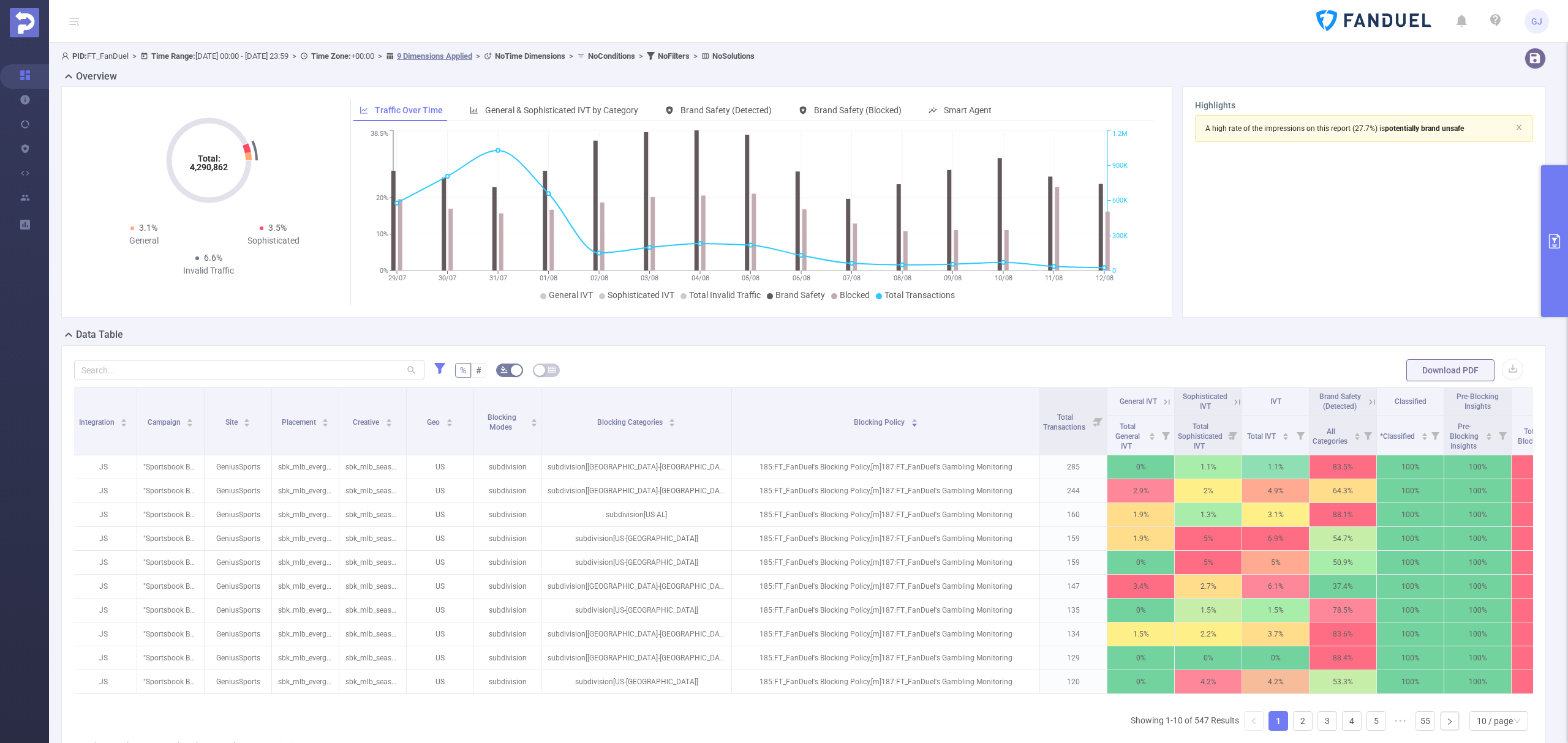
scroll to position [0, 0]
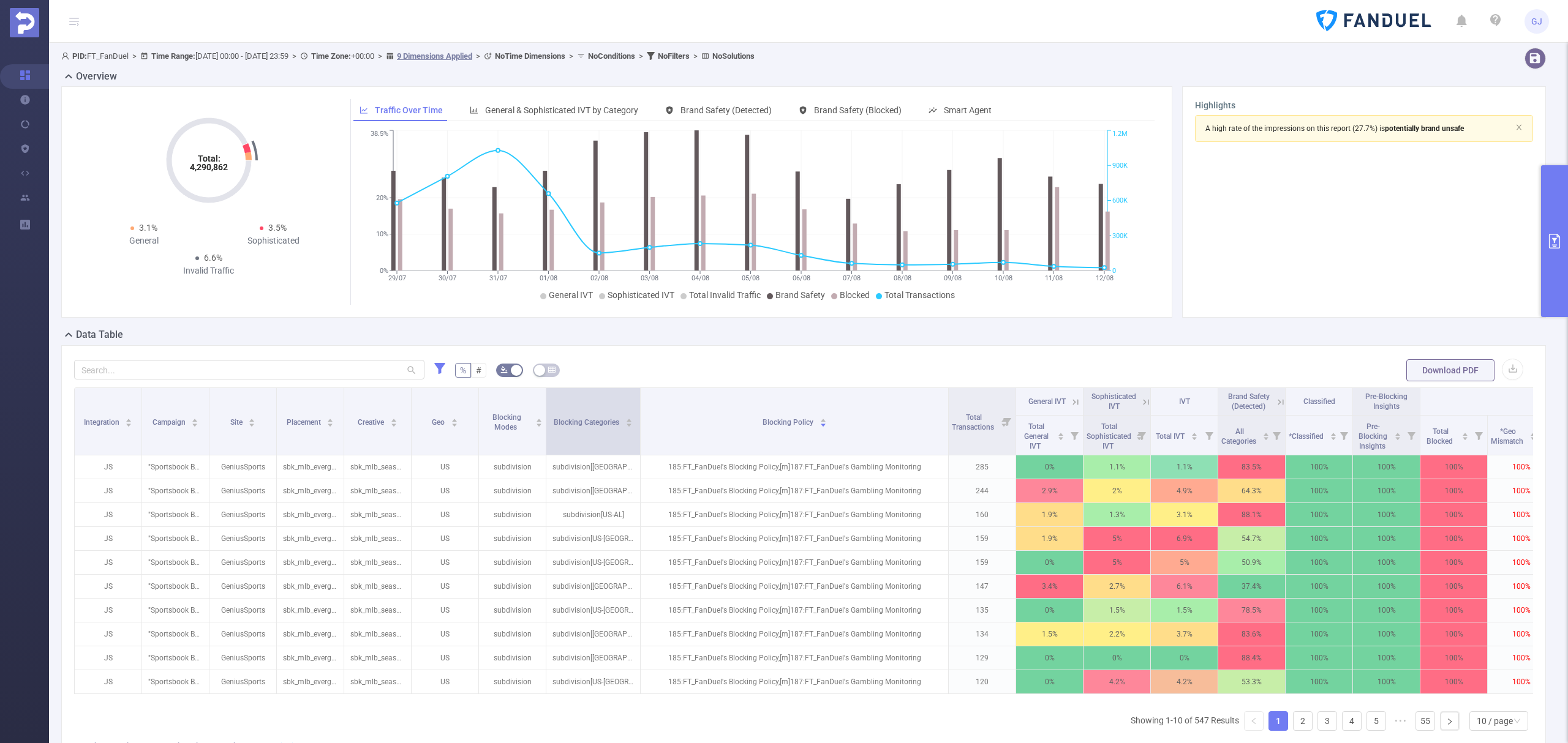
drag, startPoint x: 736, startPoint y: 429, endPoint x: 639, endPoint y: 430, distance: 97.0
click at [639, 430] on span at bounding box center [639, 421] width 6 height 67
drag, startPoint x: 478, startPoint y: 417, endPoint x: 450, endPoint y: 421, distance: 28.3
click at [450, 421] on th "Geo" at bounding box center [445, 421] width 67 height 67
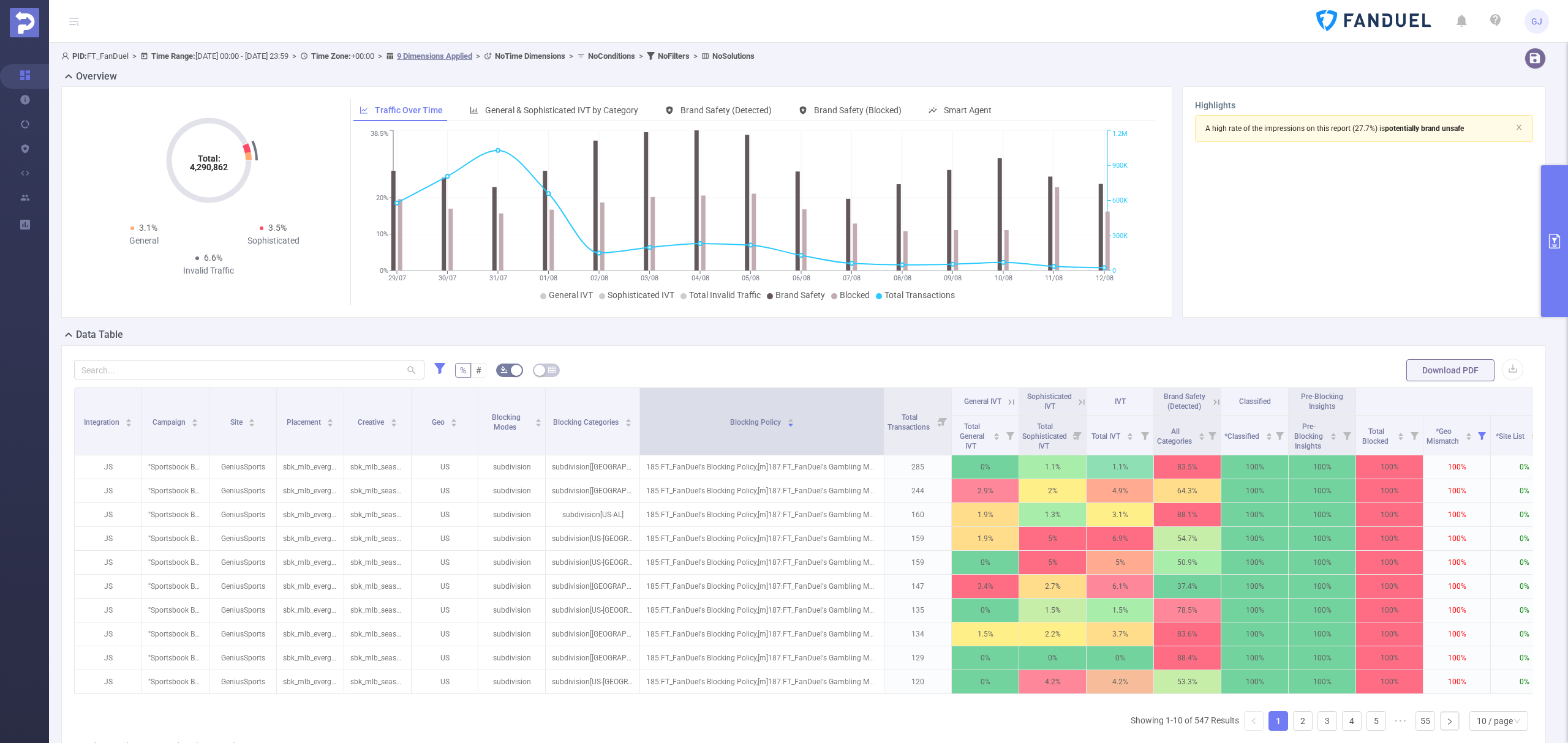
drag, startPoint x: 947, startPoint y: 413, endPoint x: 883, endPoint y: 420, distance: 64.4
click at [883, 420] on span at bounding box center [883, 421] width 6 height 67
